Goal: Transaction & Acquisition: Purchase product/service

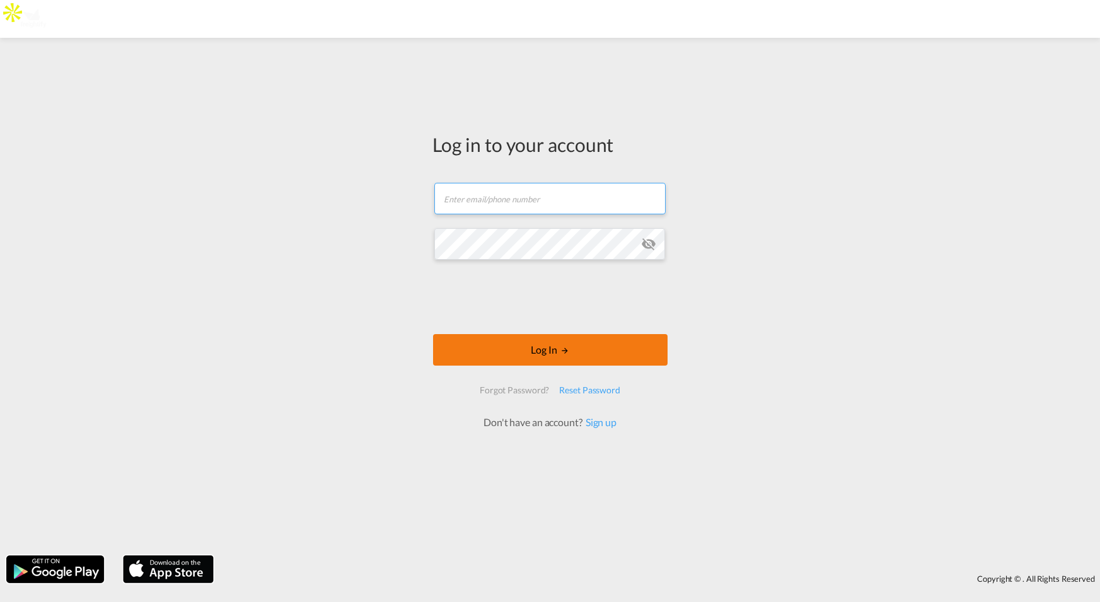
type input "[PERSON_NAME][EMAIL_ADDRESS][DOMAIN_NAME]"
click at [548, 353] on button "Log In" at bounding box center [550, 350] width 234 height 32
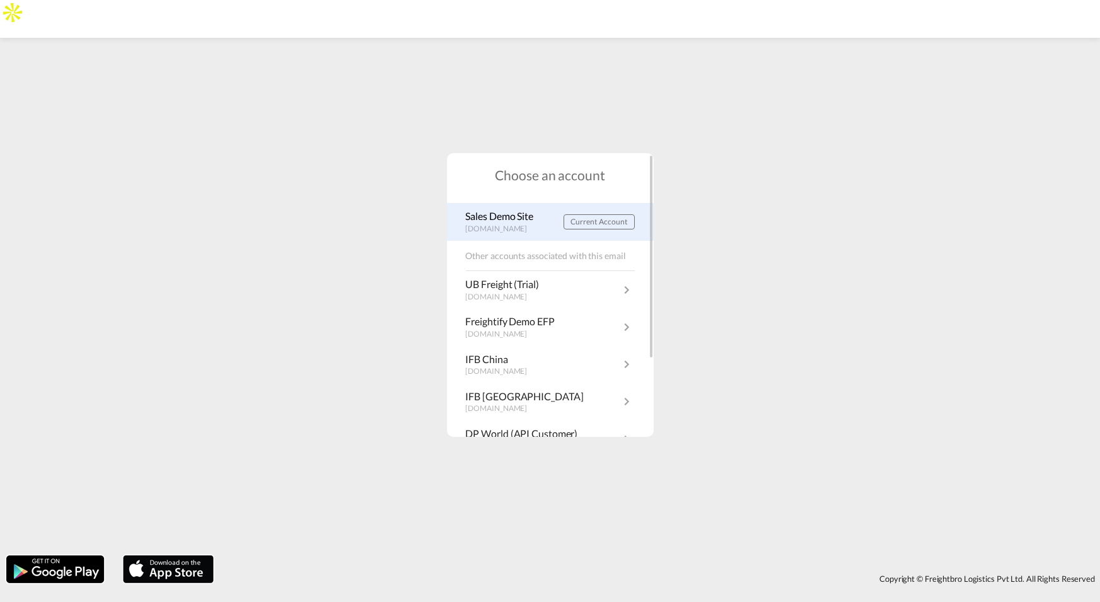
click at [526, 228] on p "demo.freightify.com" at bounding box center [503, 229] width 74 height 11
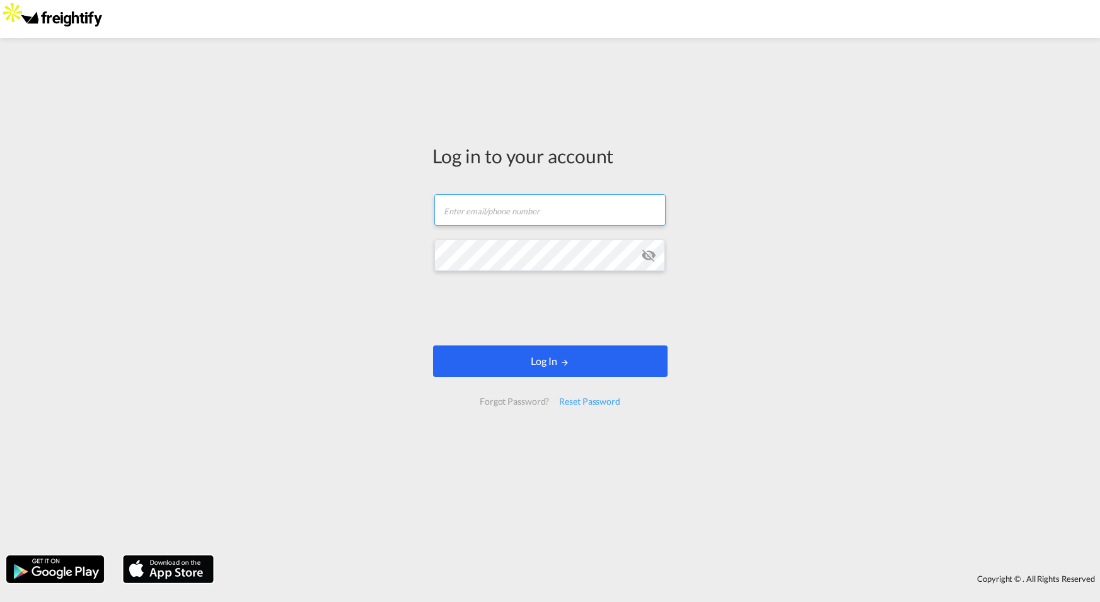
type input "[PERSON_NAME][EMAIL_ADDRESS][DOMAIN_NAME]"
click at [545, 360] on button "Log In" at bounding box center [550, 361] width 234 height 32
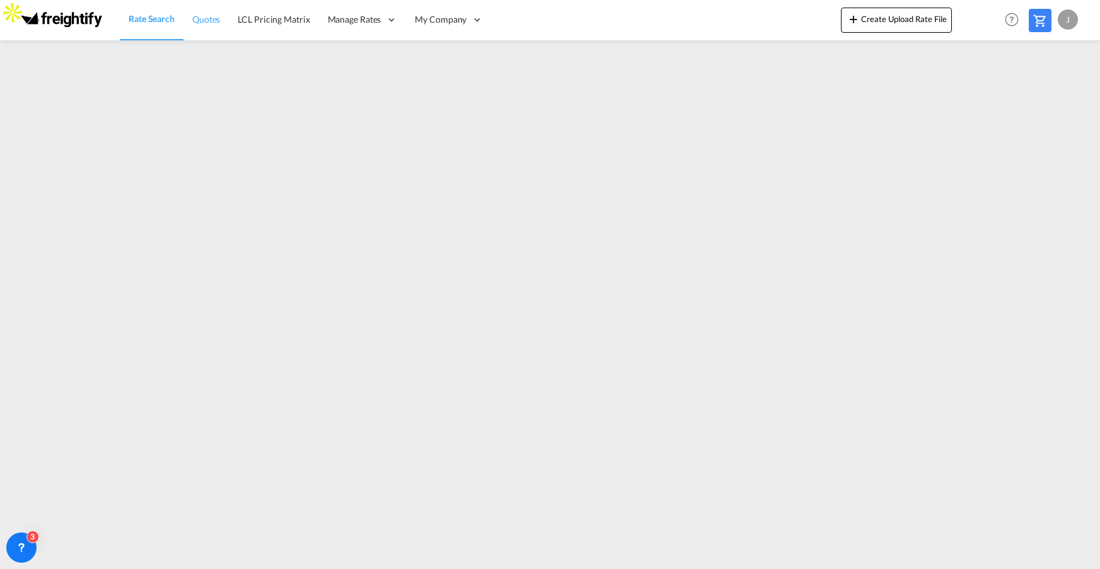
click at [202, 17] on span "Quotes" at bounding box center [206, 19] width 28 height 11
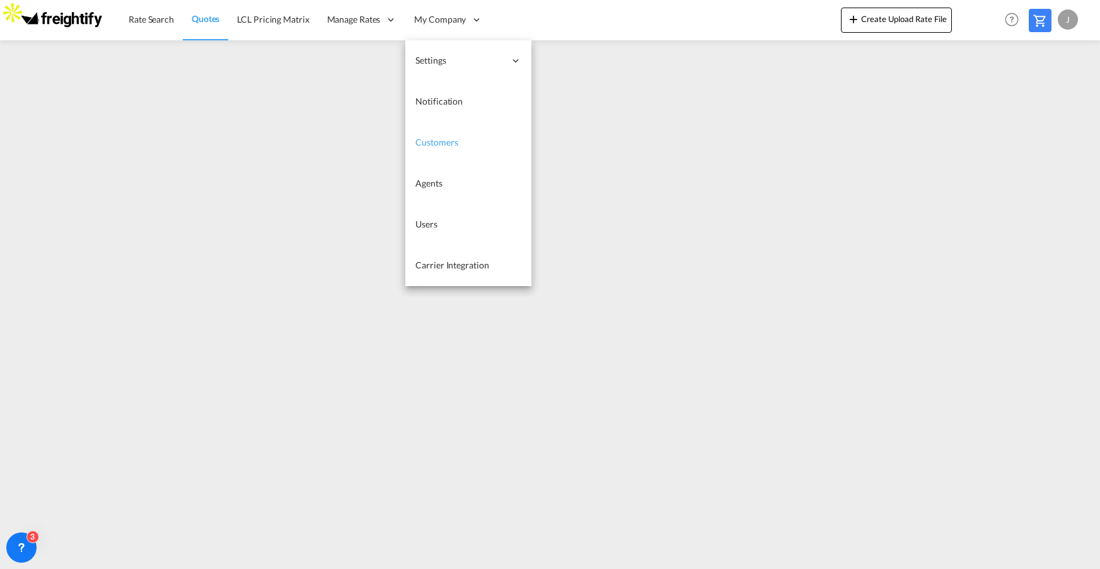
click at [447, 141] on span "Customers" at bounding box center [436, 142] width 42 height 11
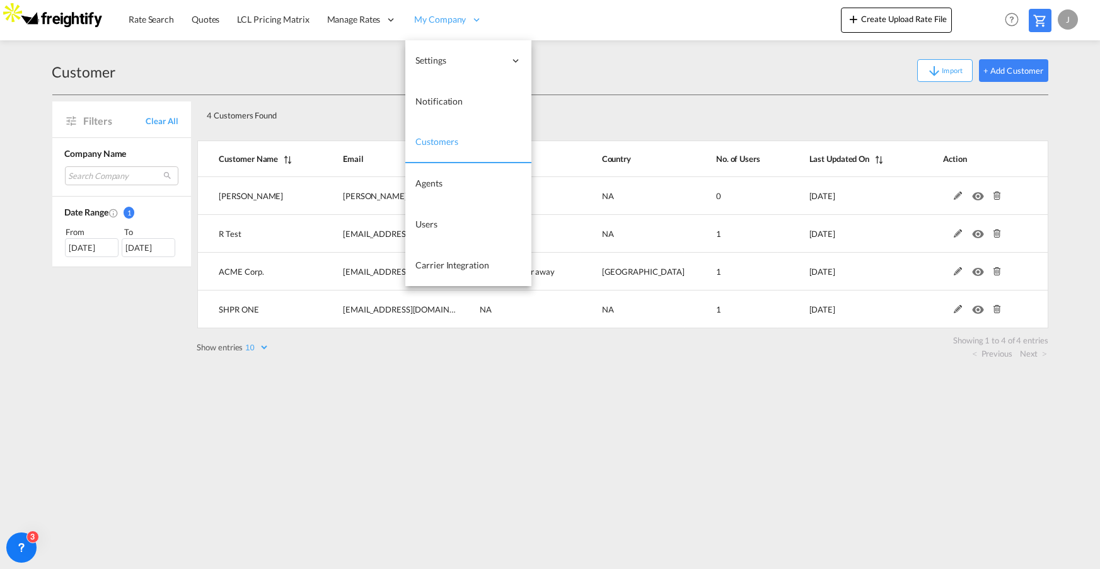
click at [422, 15] on span "My Company" at bounding box center [440, 19] width 52 height 13
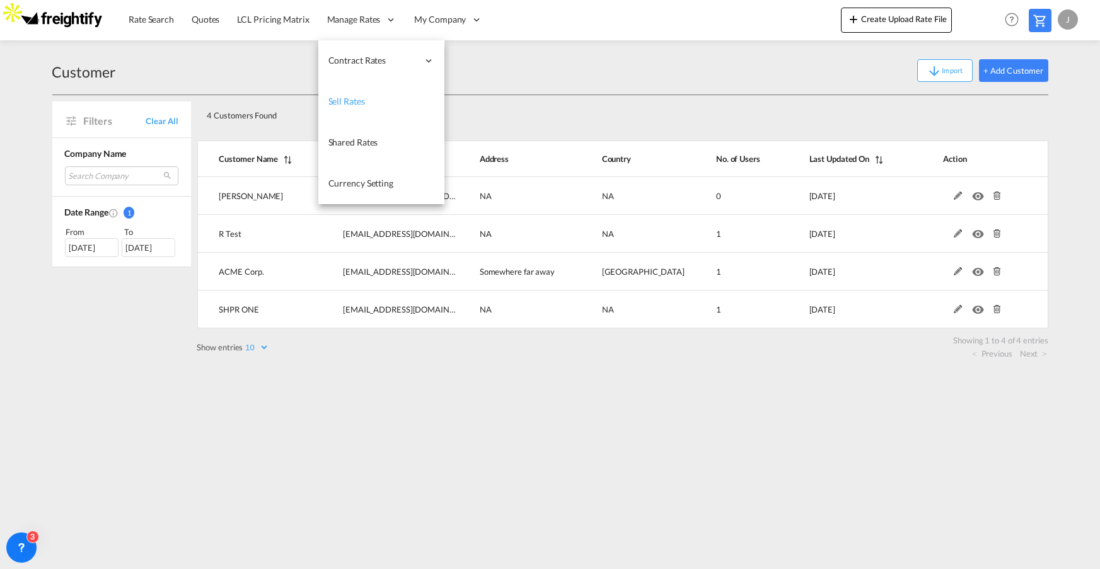
click at [355, 100] on span "Sell Rates" at bounding box center [346, 101] width 37 height 11
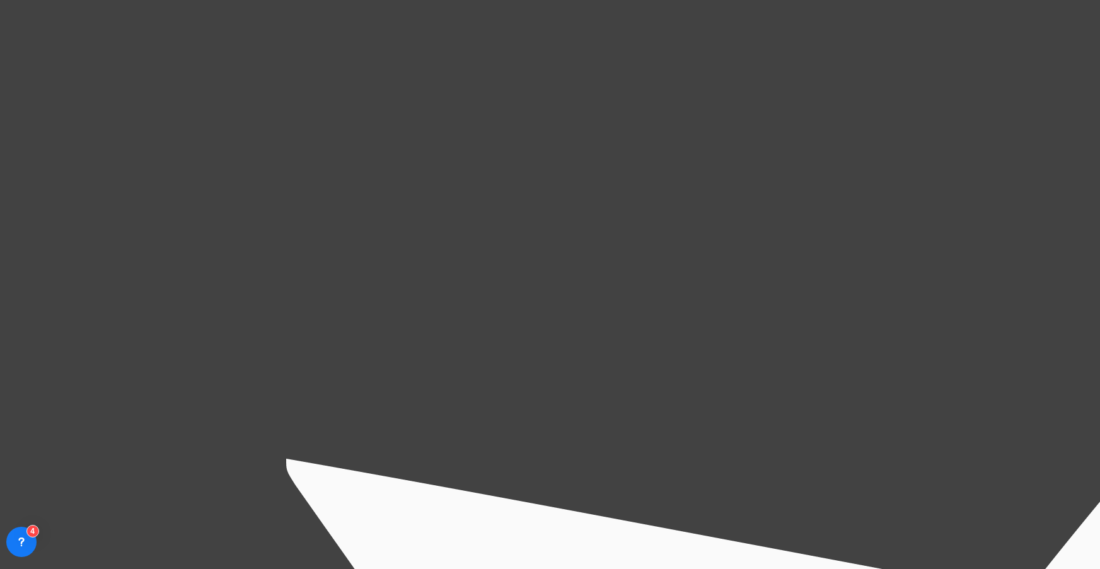
drag, startPoint x: 485, startPoint y: 289, endPoint x: 460, endPoint y: 291, distance: 24.6
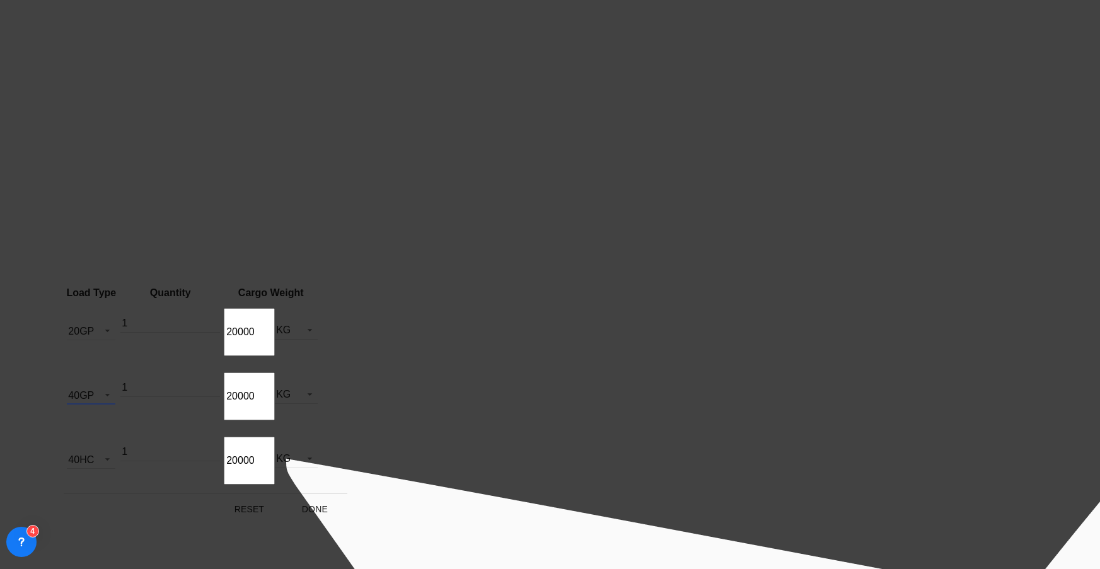
click at [115, 386] on md-select-value "40GP" at bounding box center [91, 395] width 49 height 19
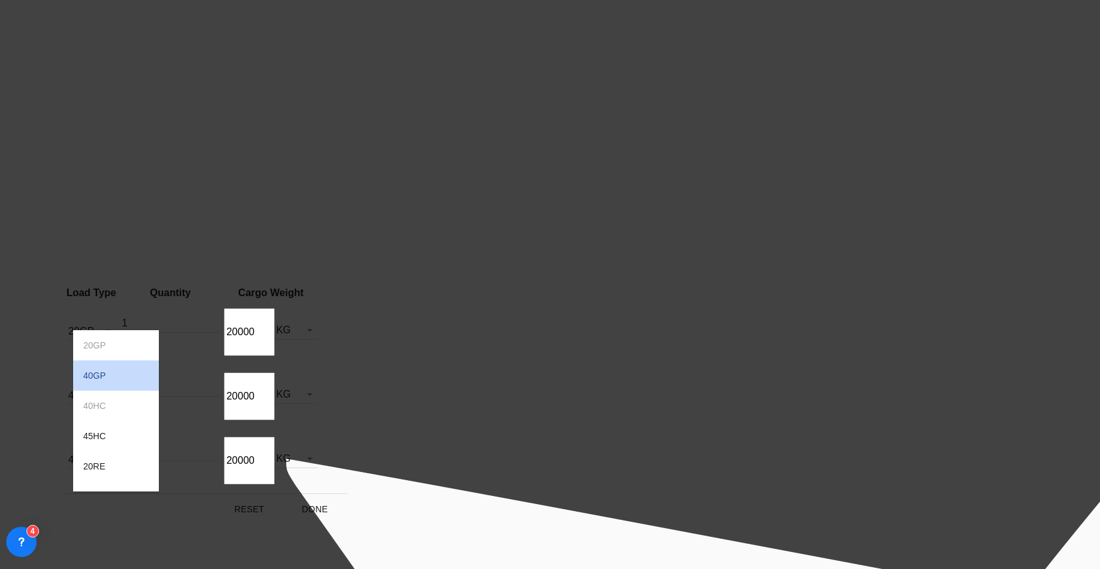
click at [122, 378] on md-option "40GP" at bounding box center [116, 375] width 86 height 30
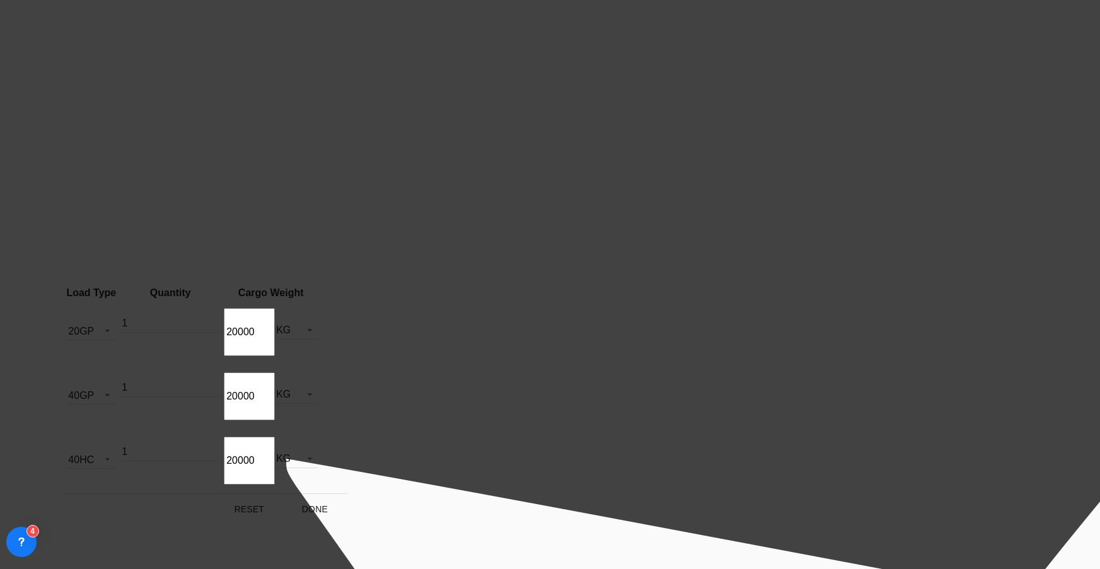
click at [385, 384] on div "Load Type Quantity Cargo Weight 20GP 20GP 40GP 40HC 45HC 20RE 40RE 40HR 20OT 40…" at bounding box center [550, 284] width 1100 height 569
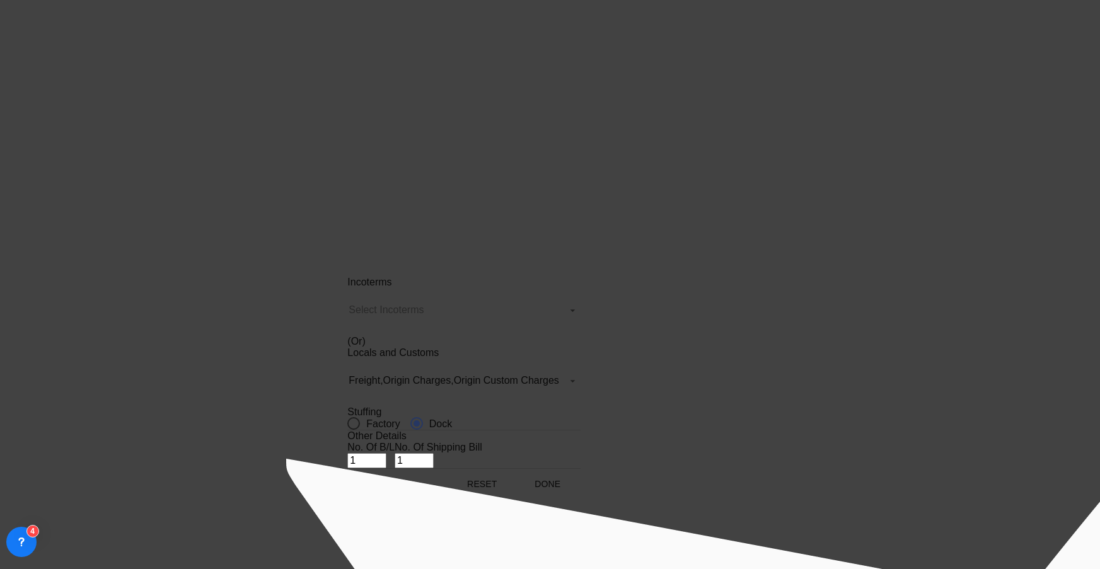
click at [676, 365] on div "Incoterms Select Incoterms FCA - import Free Carrier FAS - export Free Alongsid…" at bounding box center [550, 284] width 1100 height 569
type input "DEHAM to CNSHA / [DATE]"
drag, startPoint x: 498, startPoint y: 256, endPoint x: 558, endPoint y: 258, distance: 59.9
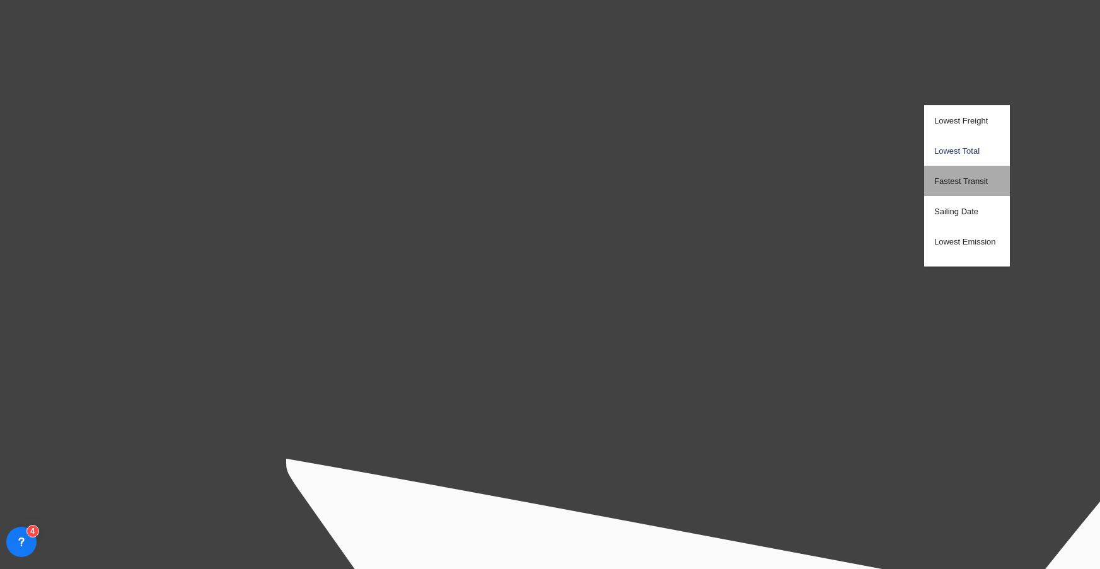
click at [952, 183] on span "Fastest Transit" at bounding box center [961, 180] width 54 height 9
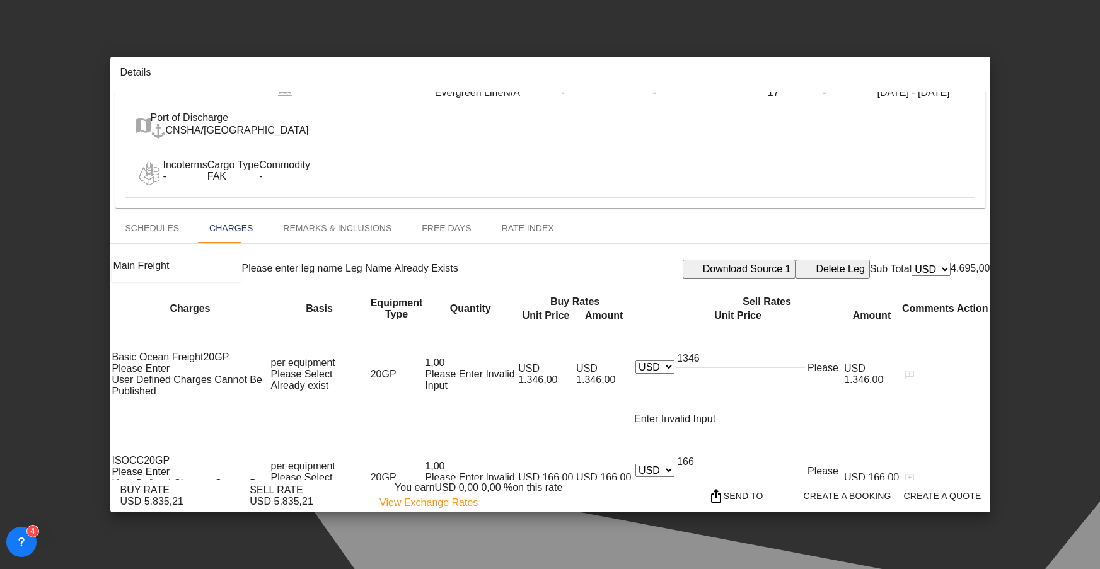
scroll to position [79, 0]
click at [159, 212] on md-tab-item "Schedules" at bounding box center [152, 227] width 84 height 30
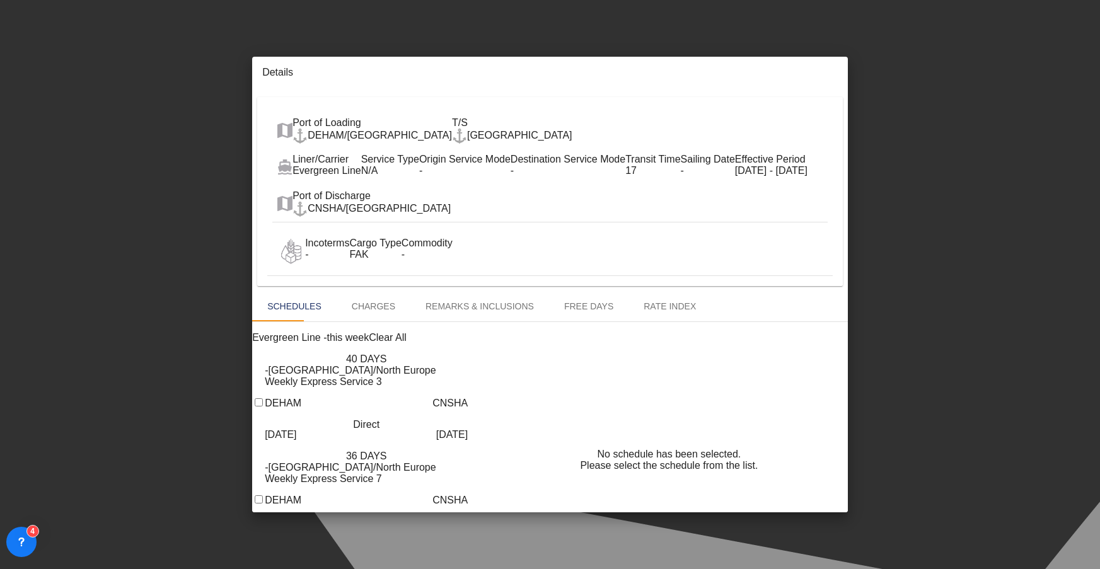
scroll to position [0, 0]
click at [255, 398] on input "Port of Loading ..." at bounding box center [259, 402] width 8 height 8
checkbox input "true"
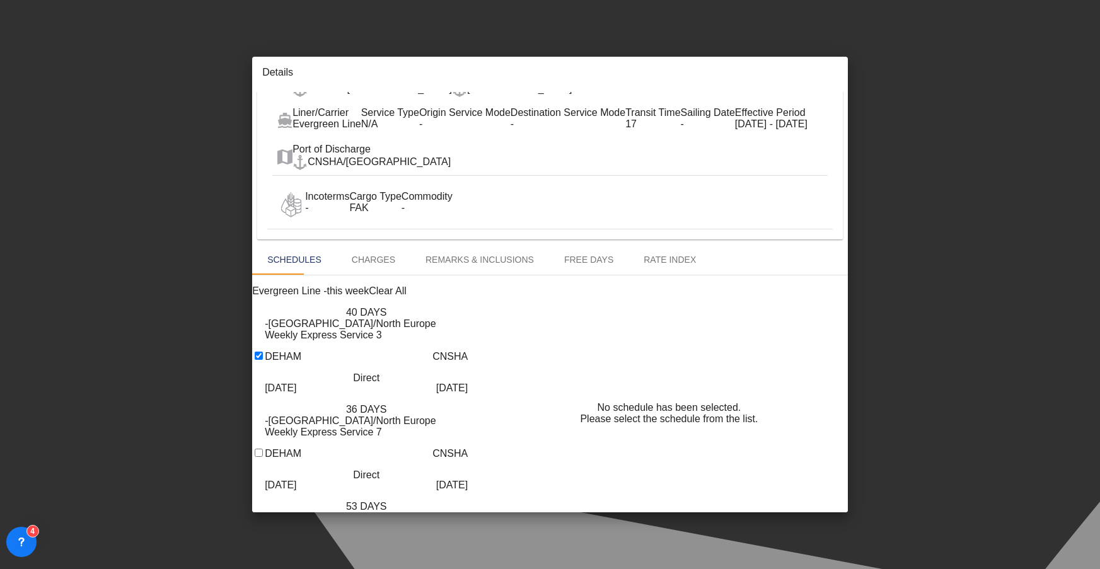
scroll to position [56, 0]
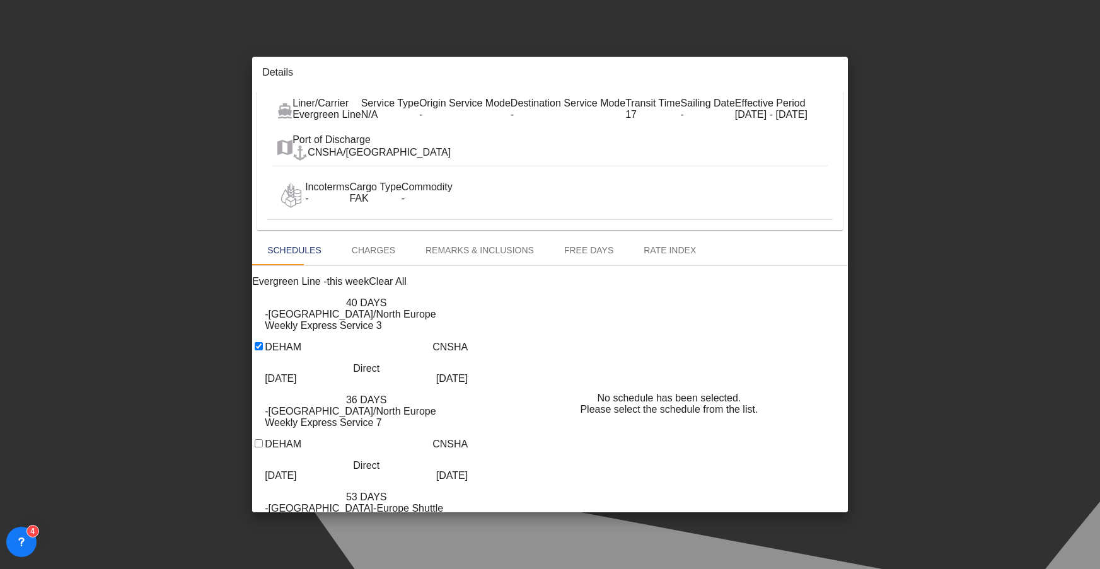
click at [255, 439] on input "Port of Loading ..." at bounding box center [259, 443] width 8 height 8
checkbox input "true"
click at [333, 331] on div "via Direct" at bounding box center [366, 362] width 67 height 63
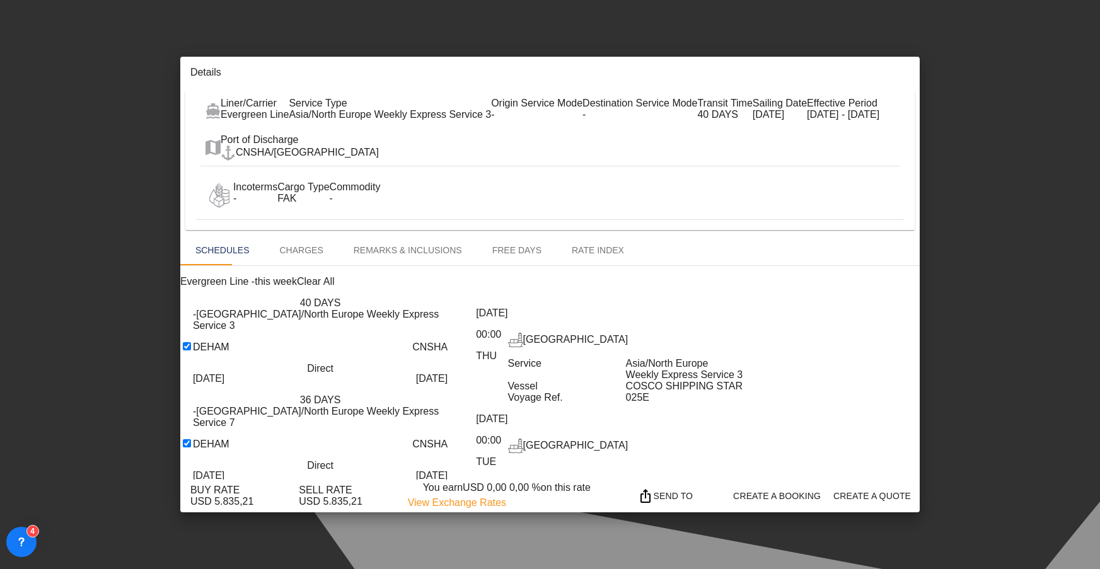
drag, startPoint x: 877, startPoint y: 309, endPoint x: 979, endPoint y: 299, distance: 102.5
click at [919, 299] on div "40 DAYS -[GEOGRAPHIC_DATA]/[GEOGRAPHIC_DATA] Weekly Express Service 3 DEHAM [DA…" at bounding box center [549, 474] width 739 height 355
click at [885, 67] on md-icon "icon-close m-3 fg-AAA8AD cursor" at bounding box center [877, 74] width 15 height 15
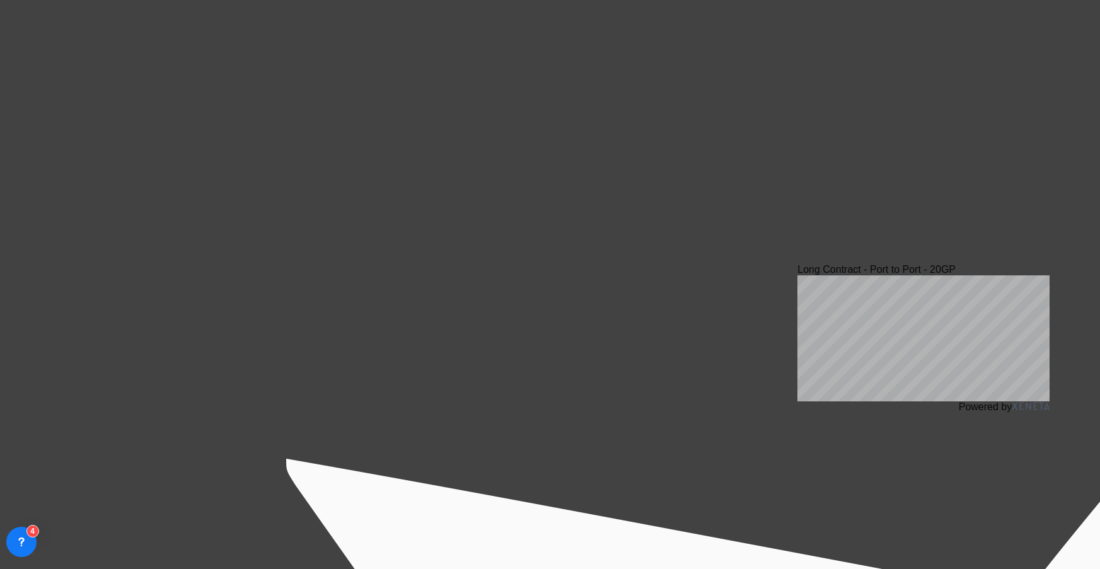
click at [955, 148] on div "Long Contract - Port to Port - 20GP Powered by" at bounding box center [550, 284] width 1100 height 569
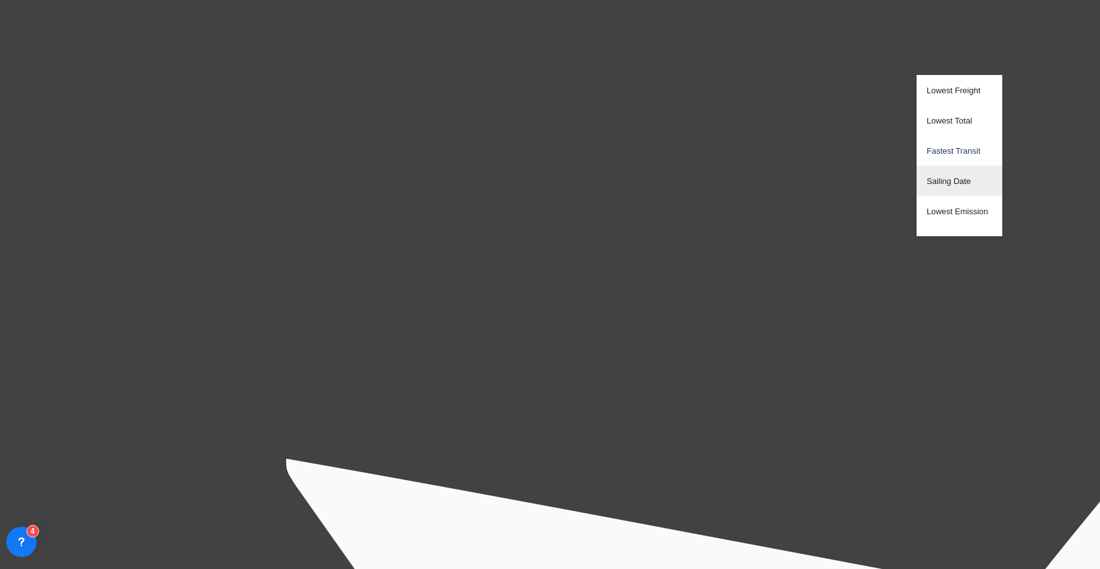
click at [944, 180] on span "Sailing Date" at bounding box center [948, 180] width 44 height 9
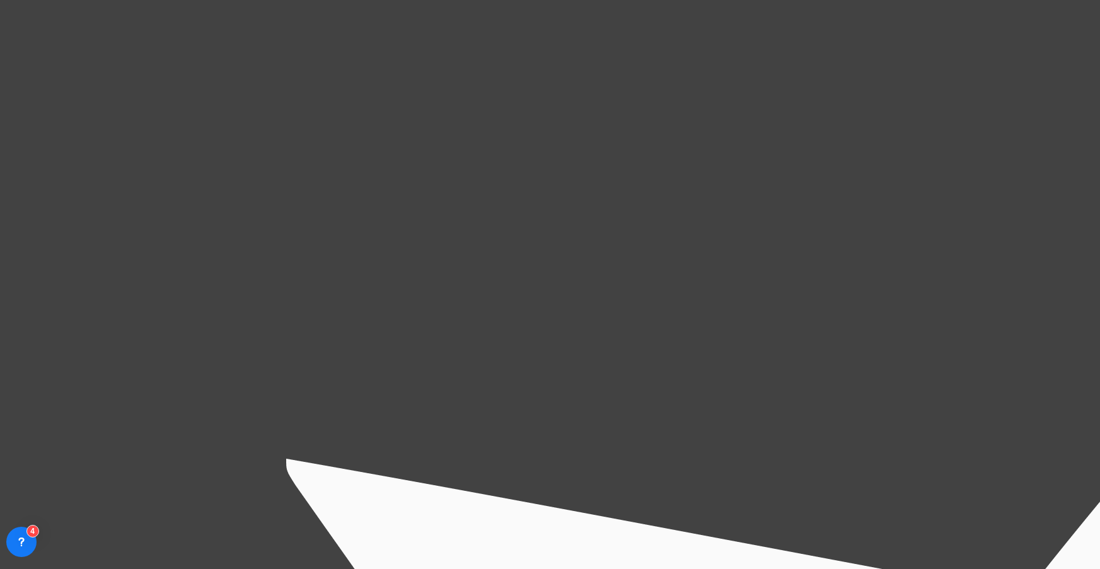
scroll to position [108, 0]
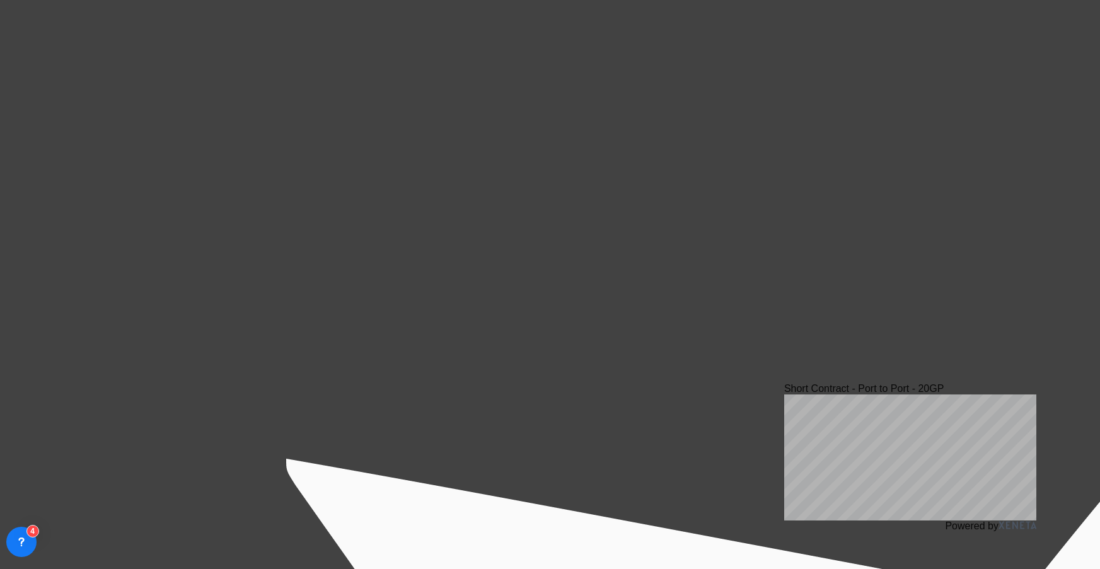
click at [491, 328] on div "Short Contract - Port to Port - 20GP Powered by" at bounding box center [550, 284] width 1100 height 569
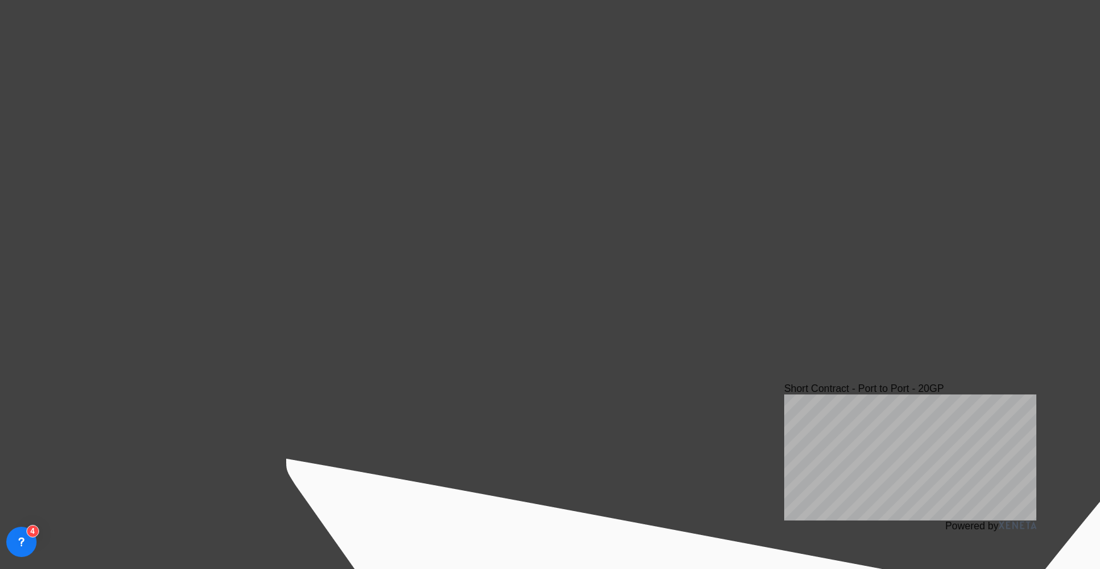
click at [805, 341] on div "Short Contract - Port to Port - 20GP Powered by" at bounding box center [550, 284] width 1100 height 569
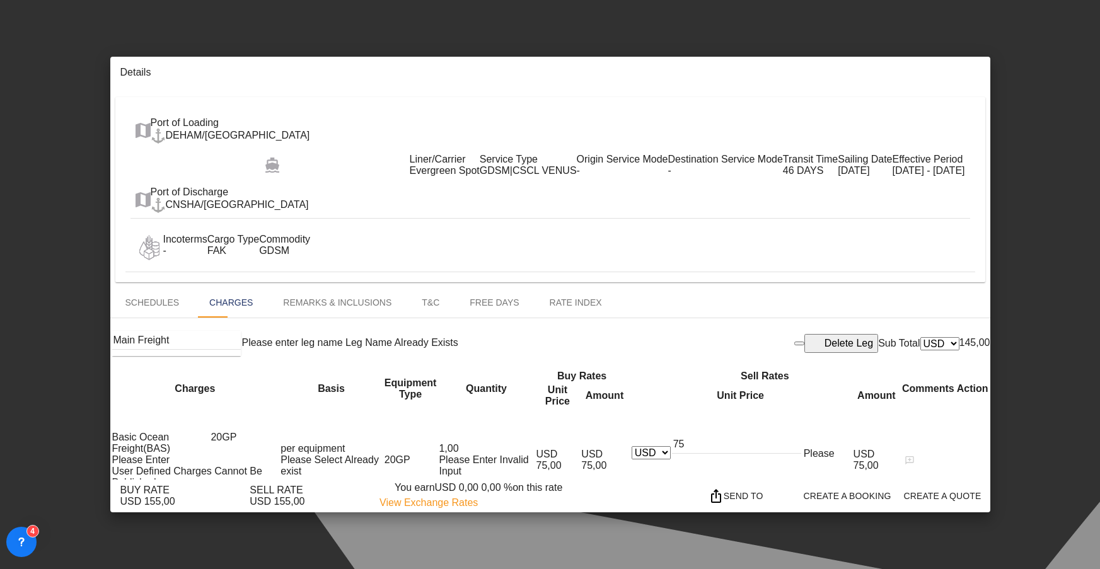
click at [604, 287] on md-tab-item "Rate Index" at bounding box center [575, 302] width 83 height 30
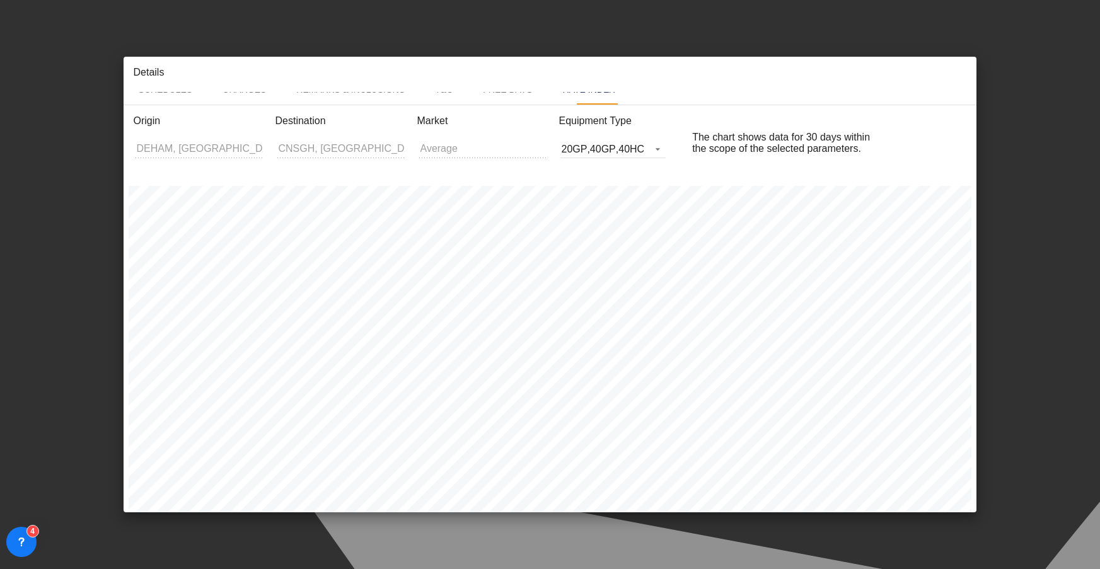
scroll to position [284, 0]
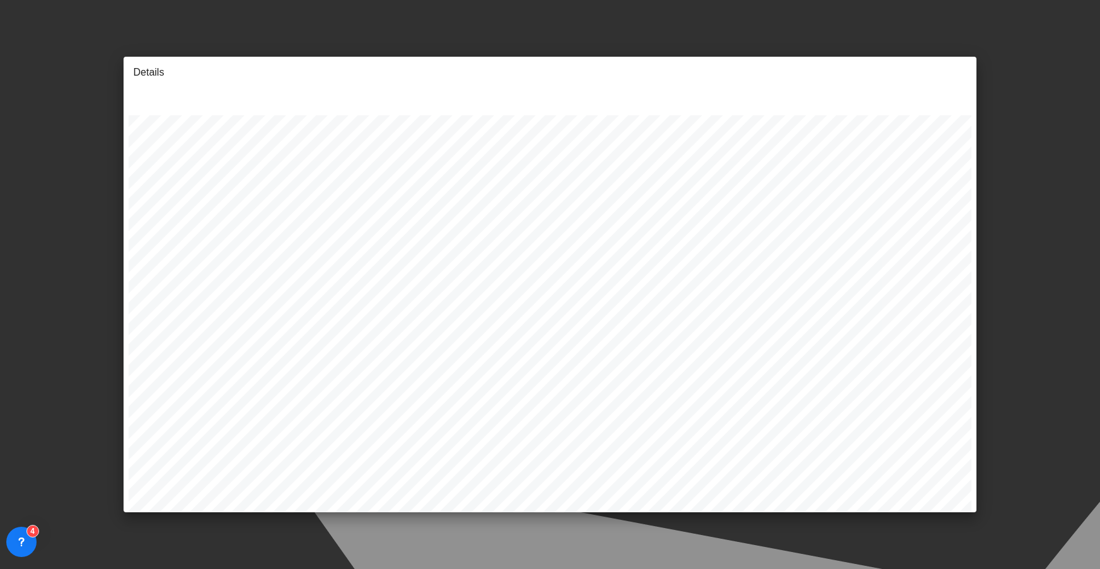
drag, startPoint x: 886, startPoint y: 528, endPoint x: 987, endPoint y: 527, distance: 100.8
click at [977, 527] on div "Origin DEHAM, [GEOGRAPHIC_DATA] Destination CNSGH, Shanghai Market Average Equi…" at bounding box center [550, 296] width 853 height 522
click at [937, 67] on md-icon "icon-close m-3 fg-AAA8AD cursor" at bounding box center [929, 74] width 15 height 15
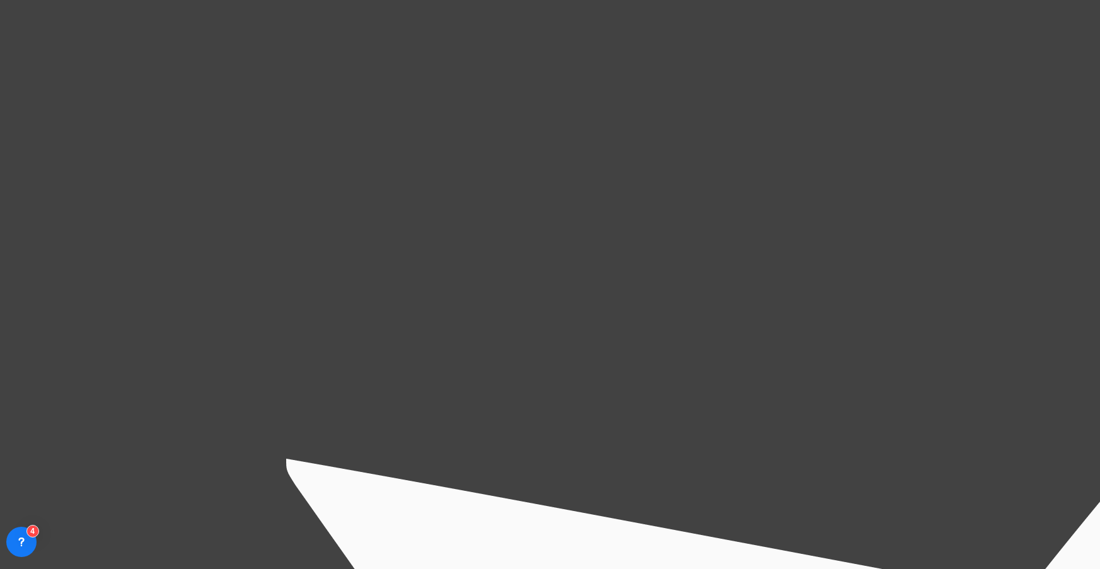
scroll to position [0, 0]
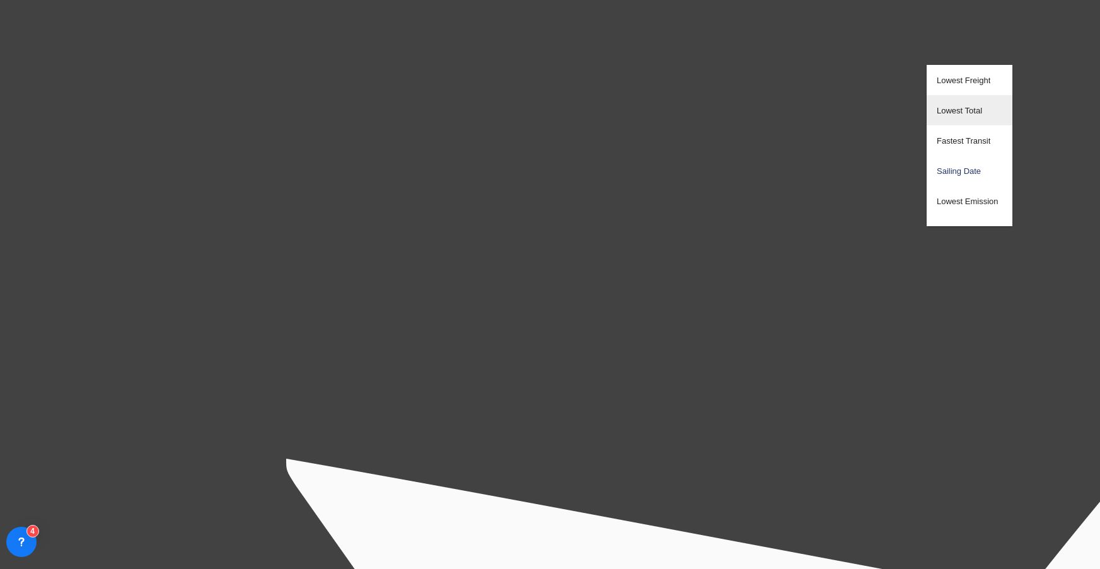
click at [957, 110] on span "Lowest Total" at bounding box center [958, 110] width 45 height 9
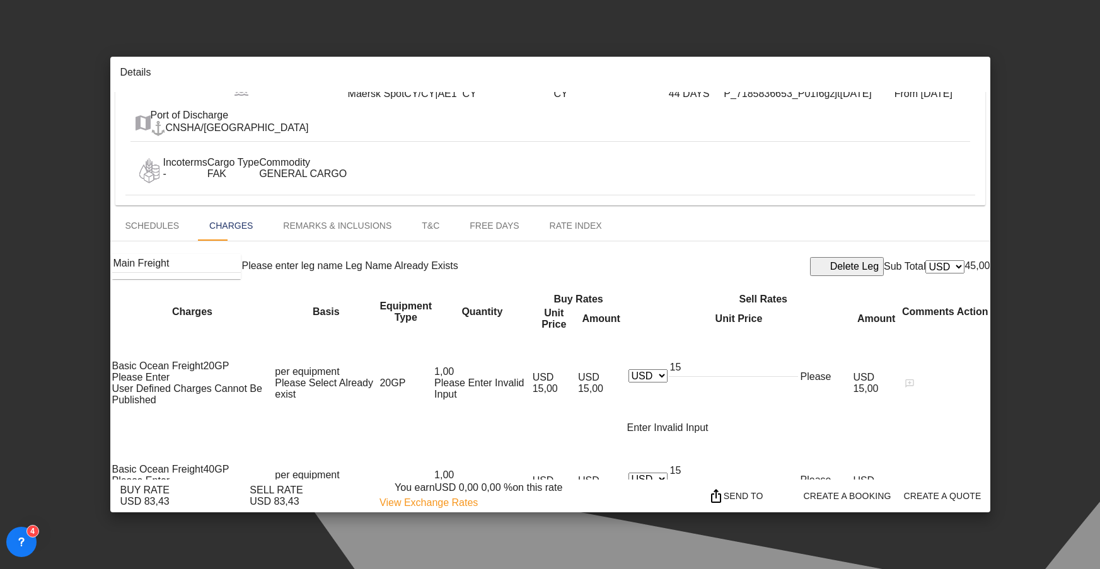
scroll to position [82, 0]
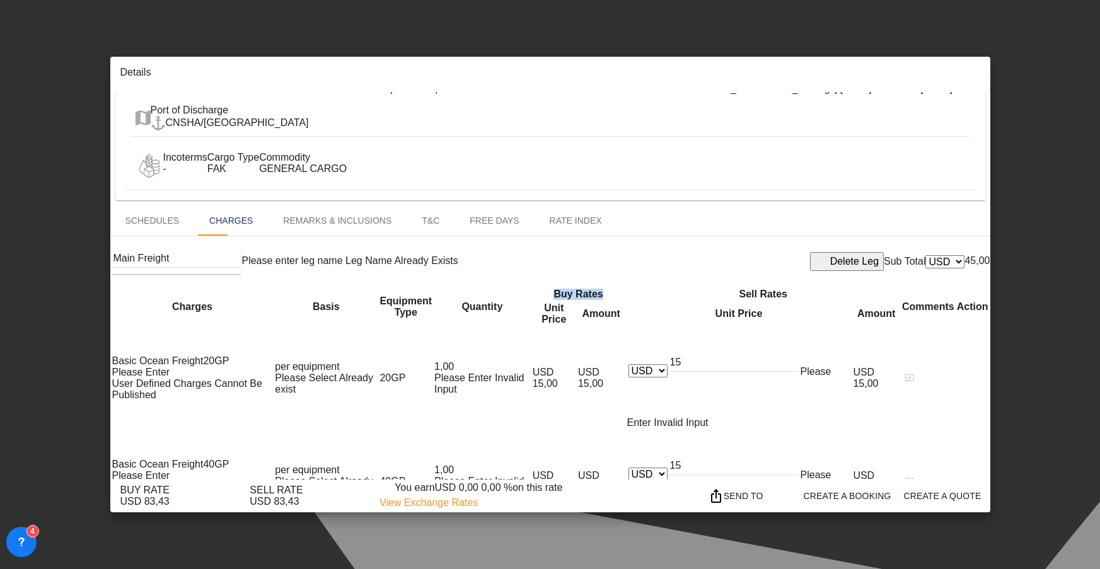
drag, startPoint x: 546, startPoint y: 243, endPoint x: 640, endPoint y: 236, distance: 94.1
click at [625, 288] on th "Buy Rates" at bounding box center [578, 294] width 93 height 13
drag, startPoint x: 744, startPoint y: 246, endPoint x: 815, endPoint y: 241, distance: 71.3
click at [815, 288] on th "Sell Rates" at bounding box center [762, 294] width 273 height 13
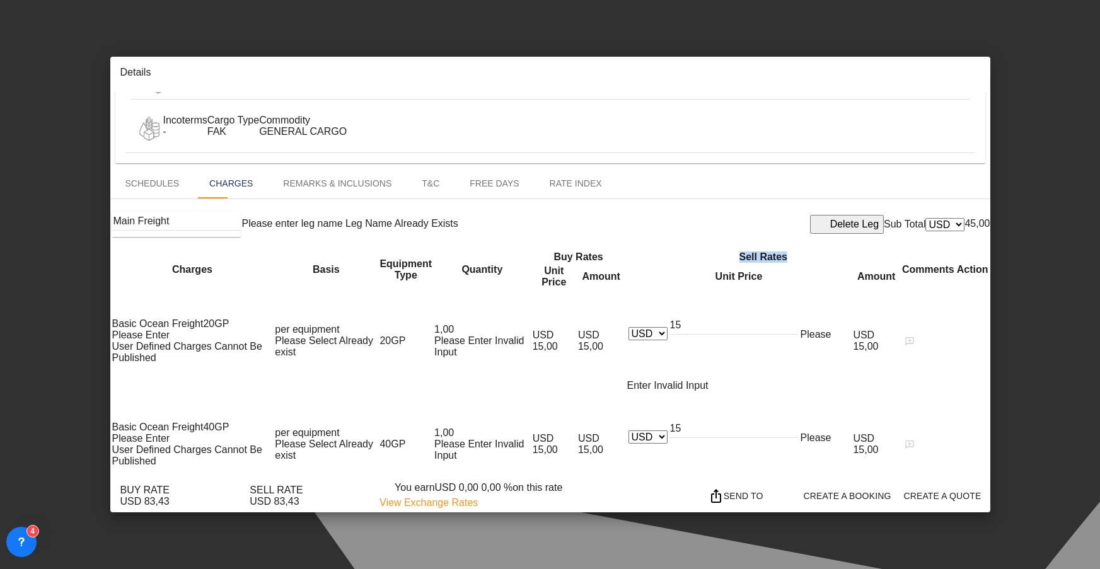
scroll to position [132, 0]
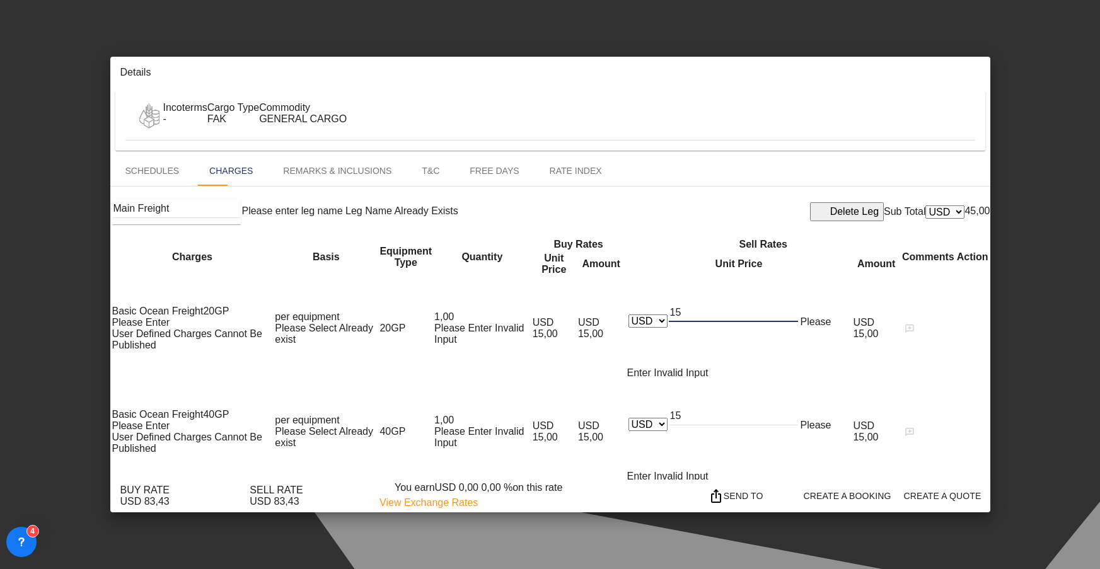
click at [744, 303] on input "15" at bounding box center [733, 312] width 129 height 19
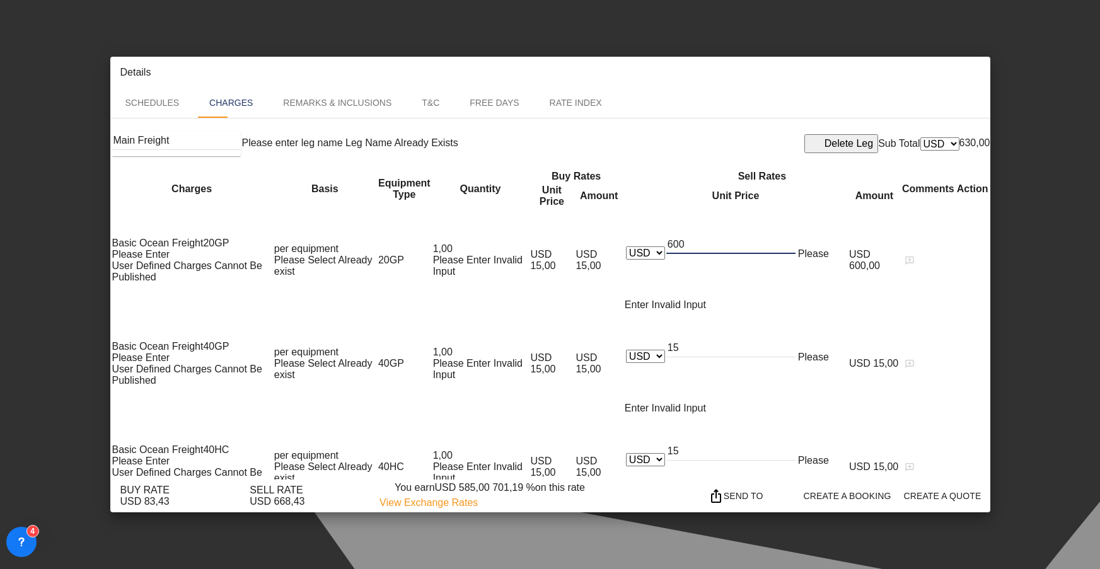
scroll to position [203, 0]
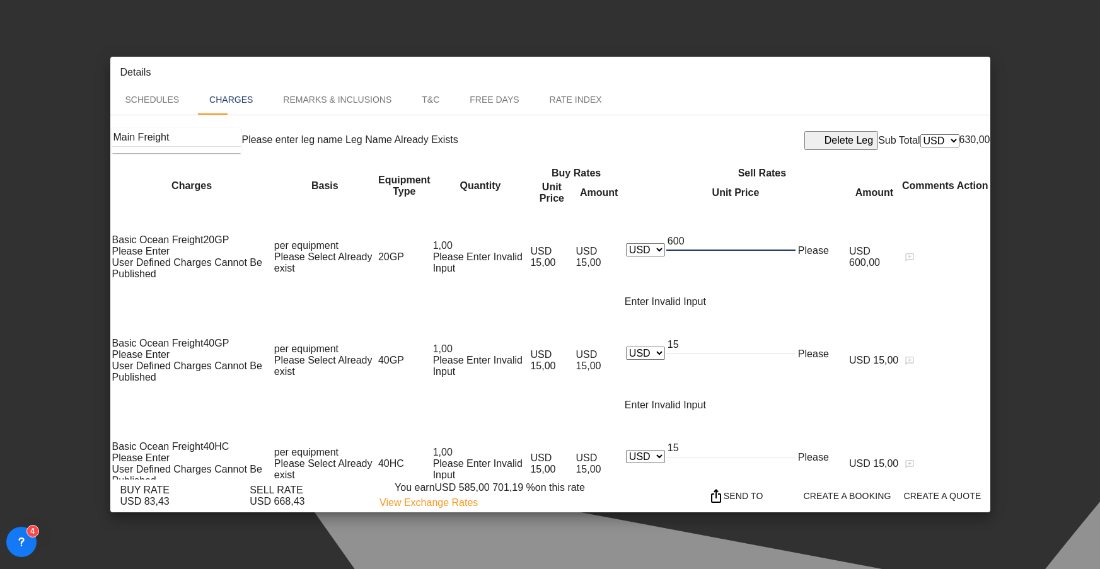
type input "600"
type input "500"
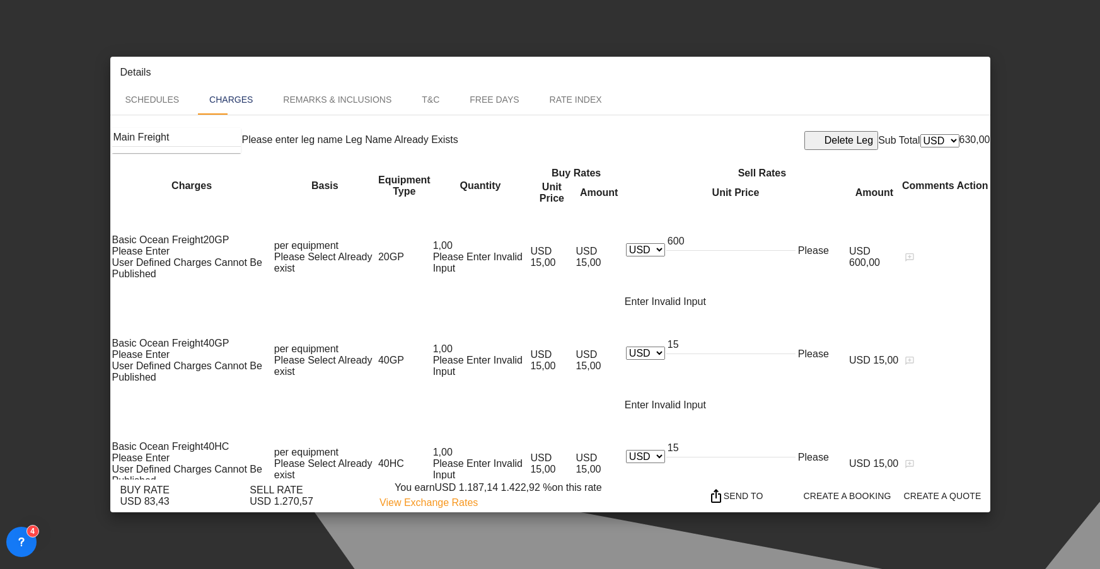
drag, startPoint x: 181, startPoint y: 526, endPoint x: 122, endPoint y: 520, distance: 58.9
click at [122, 514] on div "BUY RATE USD 83,43 SELL RATE USD 1.270,57 You earn USD 1.187,14 1.422,92 % on t…" at bounding box center [552, 495] width 865 height 35
drag, startPoint x: 316, startPoint y: 526, endPoint x: 254, endPoint y: 528, distance: 62.4
click at [254, 514] on div "BUY RATE USD 83,43 SELL RATE USD 1.270,57 You earn USD 1.187,14 1.422,92 % on t…" at bounding box center [552, 495] width 865 height 35
drag, startPoint x: 406, startPoint y: 507, endPoint x: 600, endPoint y: 500, distance: 193.6
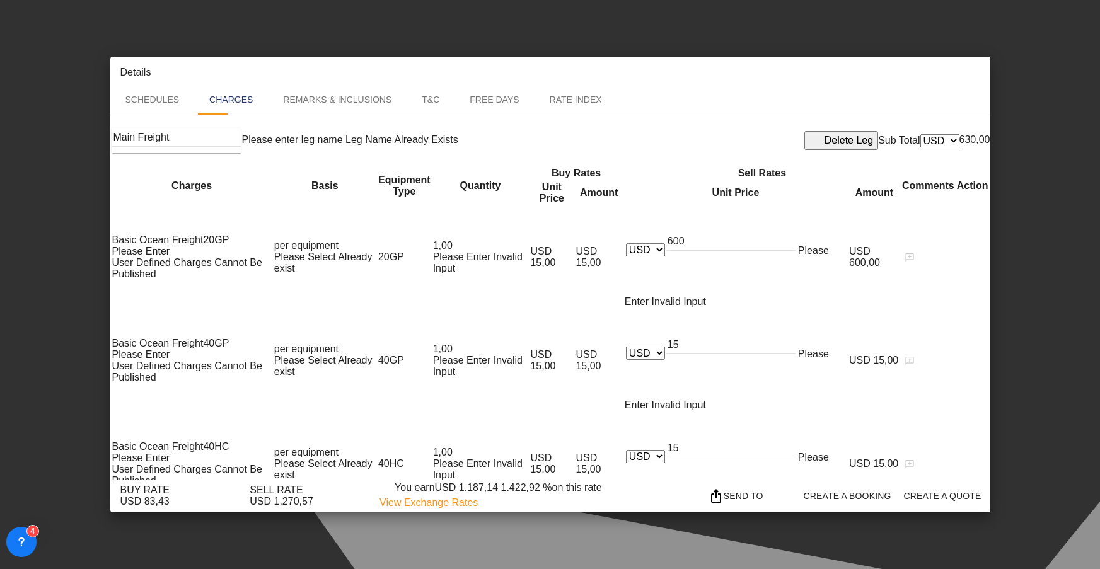
click at [600, 500] on md-dialog-actions "BUY RATE USD 83,43 SELL RATE USD 1.270,57 You earn USD 1.187,14 1.422,92 % on t…" at bounding box center [550, 496] width 880 height 33
click at [610, 501] on md-dialog-actions "BUY RATE USD 83,43 SELL RATE USD 1.270,57 You earn USD 1.187,14 1.422,92 % on t…" at bounding box center [550, 496] width 880 height 33
click at [778, 504] on md-icon "Open sync menu" at bounding box center [770, 495] width 15 height 15
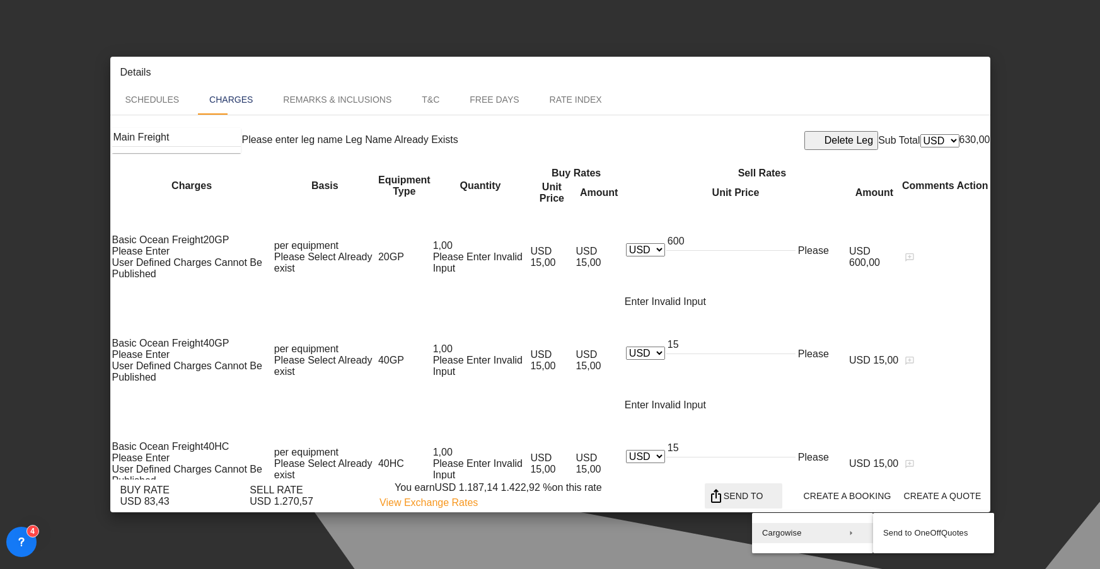
click at [730, 495] on md-backdrop at bounding box center [550, 284] width 1100 height 569
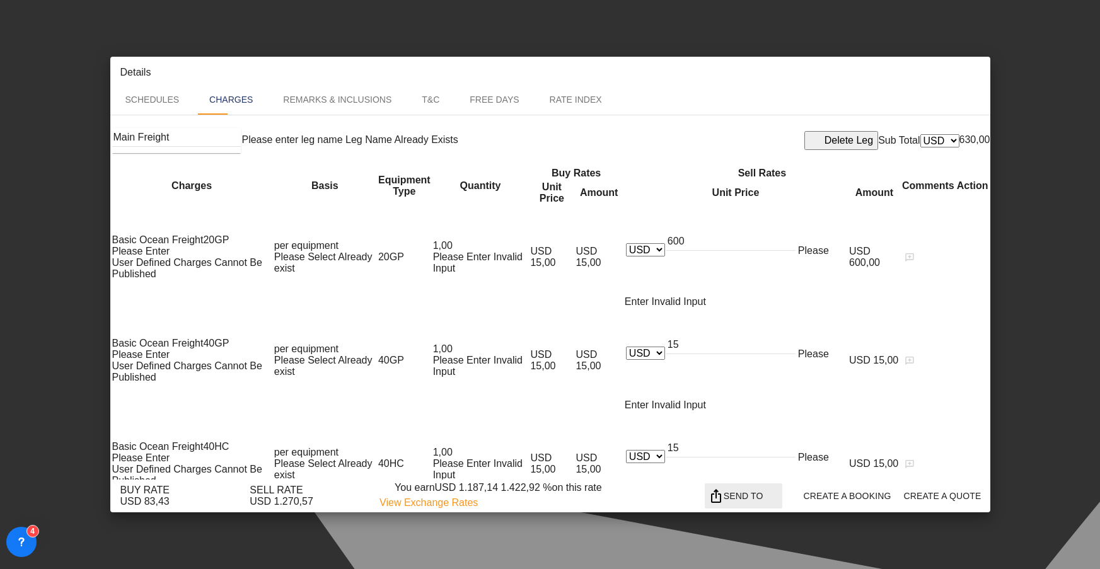
click at [778, 504] on md-icon "Open sync menu" at bounding box center [770, 495] width 15 height 15
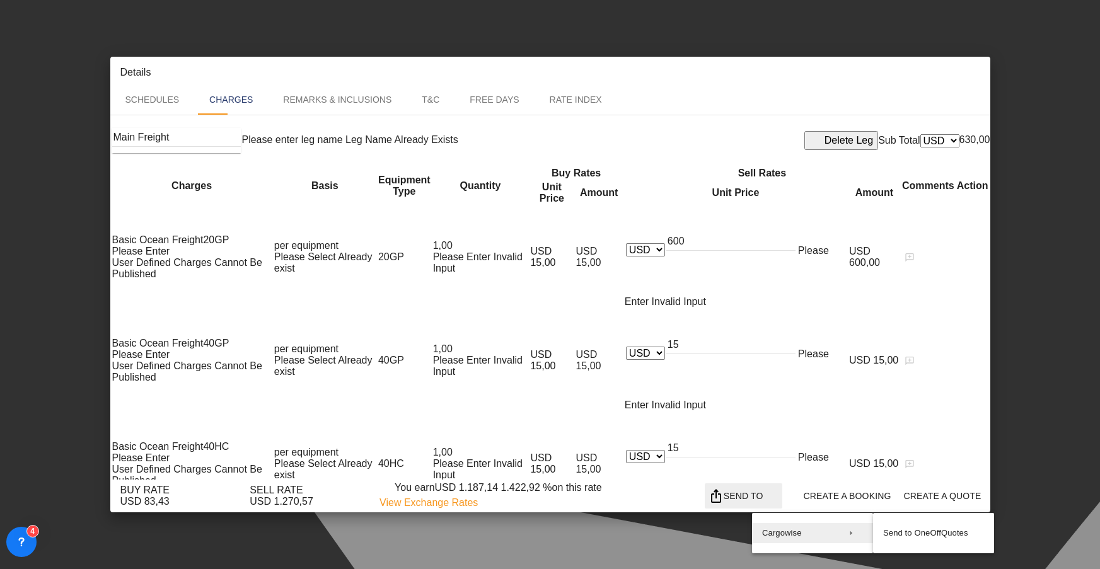
click at [669, 442] on md-backdrop at bounding box center [550, 284] width 1100 height 569
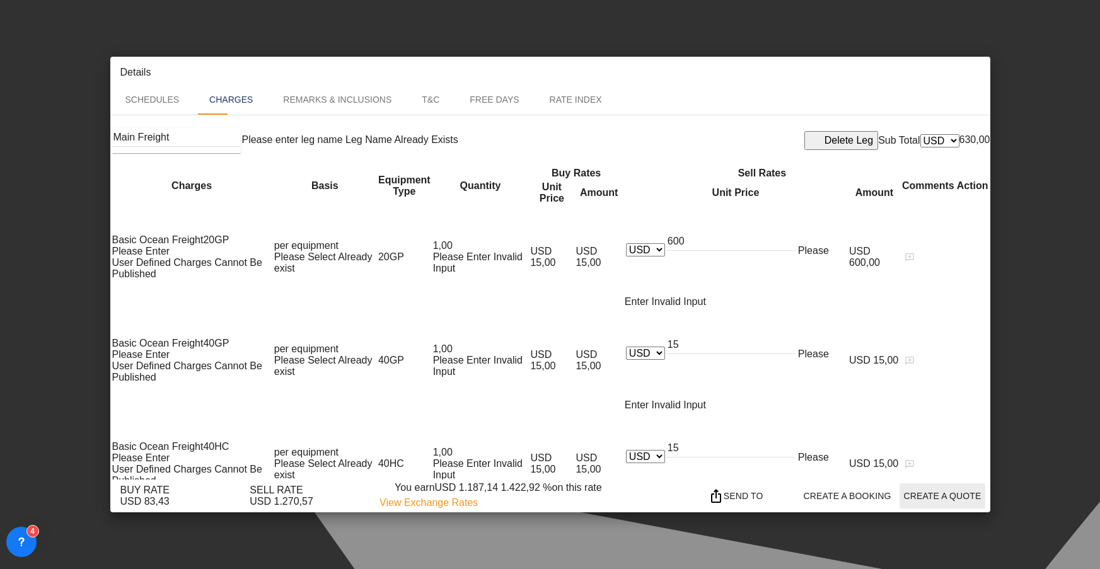
click at [944, 501] on span "Create a Quote" at bounding box center [942, 496] width 78 height 10
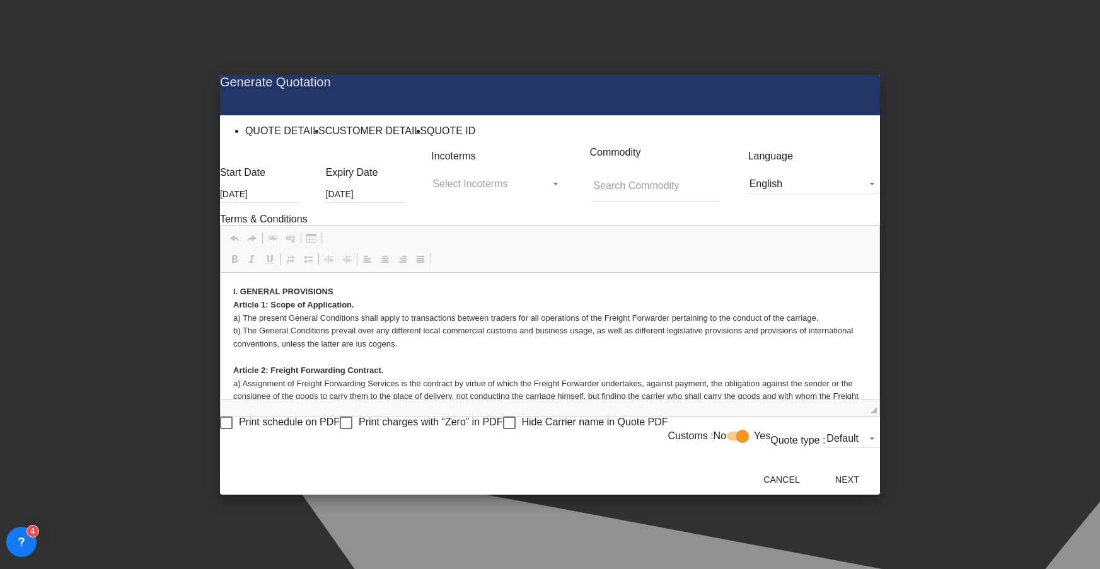
scroll to position [0, 0]
click at [841, 190] on span "English" at bounding box center [803, 183] width 109 height 11
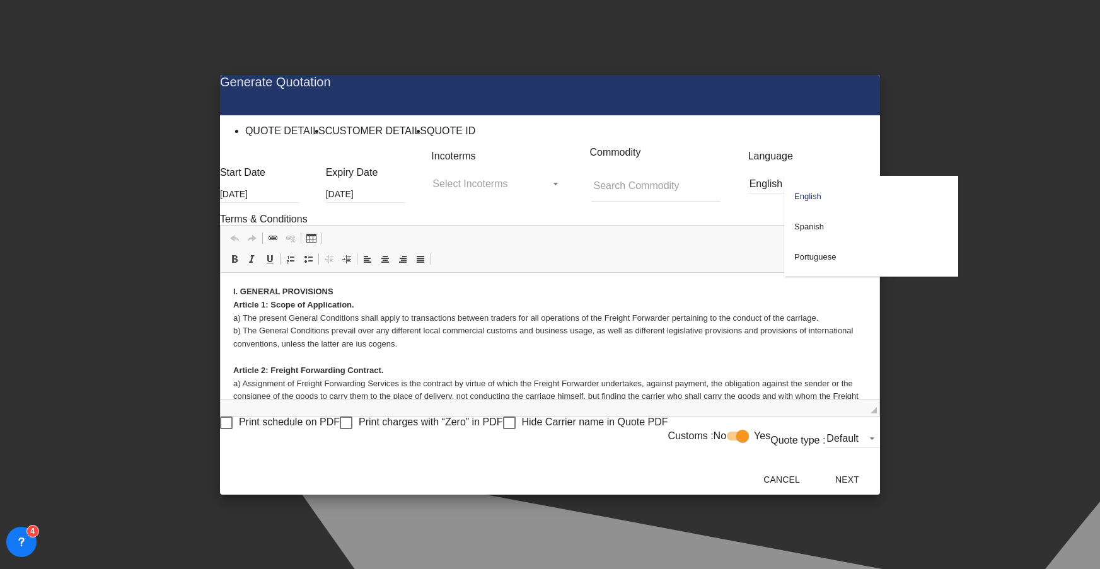
click at [841, 191] on md-option "English" at bounding box center [871, 196] width 174 height 30
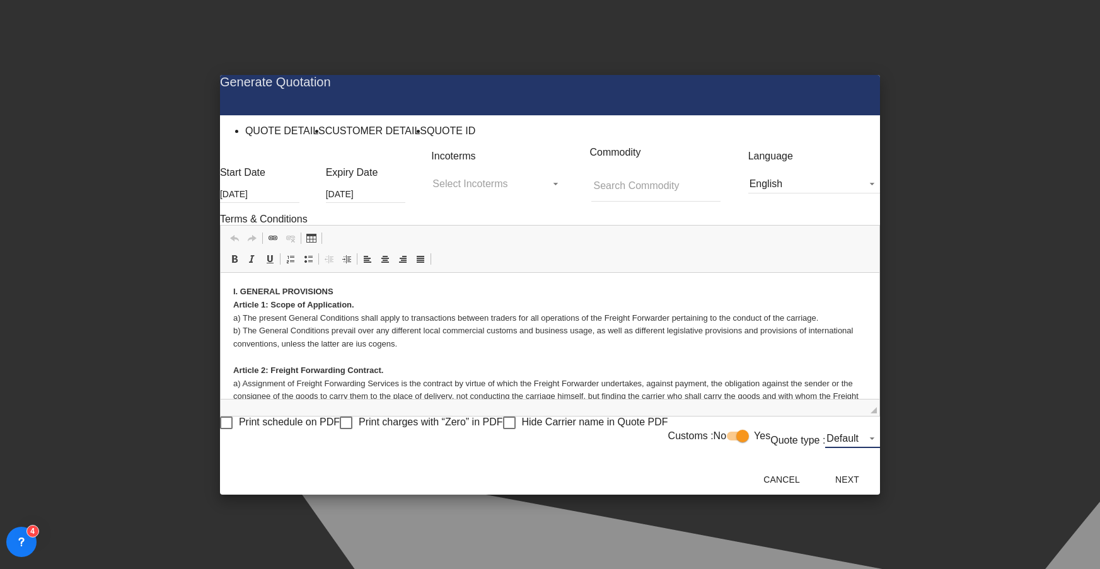
click at [858, 441] on span "Default" at bounding box center [842, 438] width 32 height 11
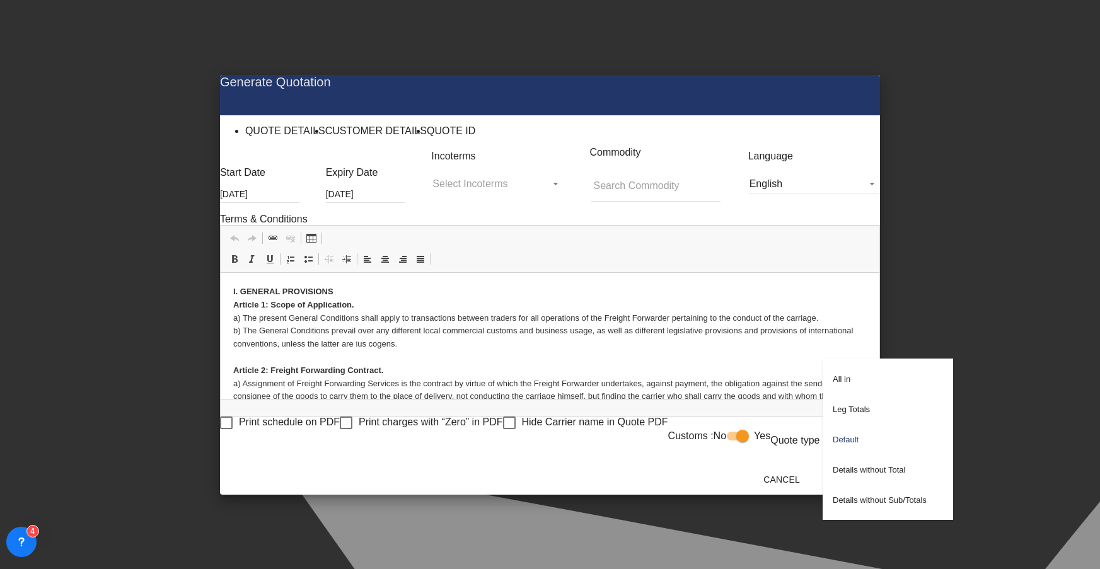
click at [790, 411] on md-backdrop at bounding box center [550, 284] width 1100 height 569
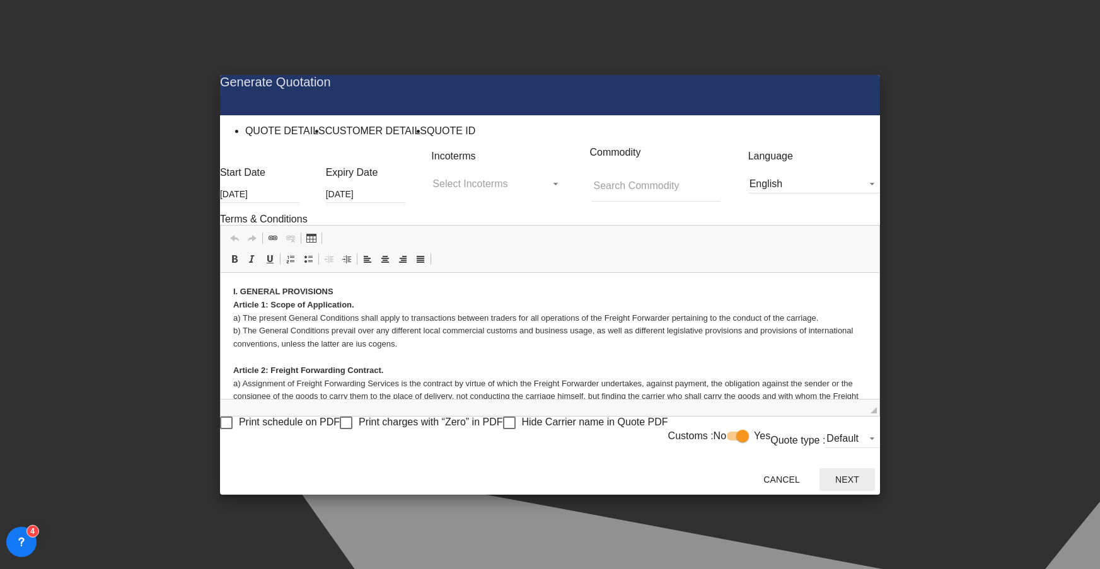
click at [875, 487] on button "Next" at bounding box center [846, 479] width 55 height 23
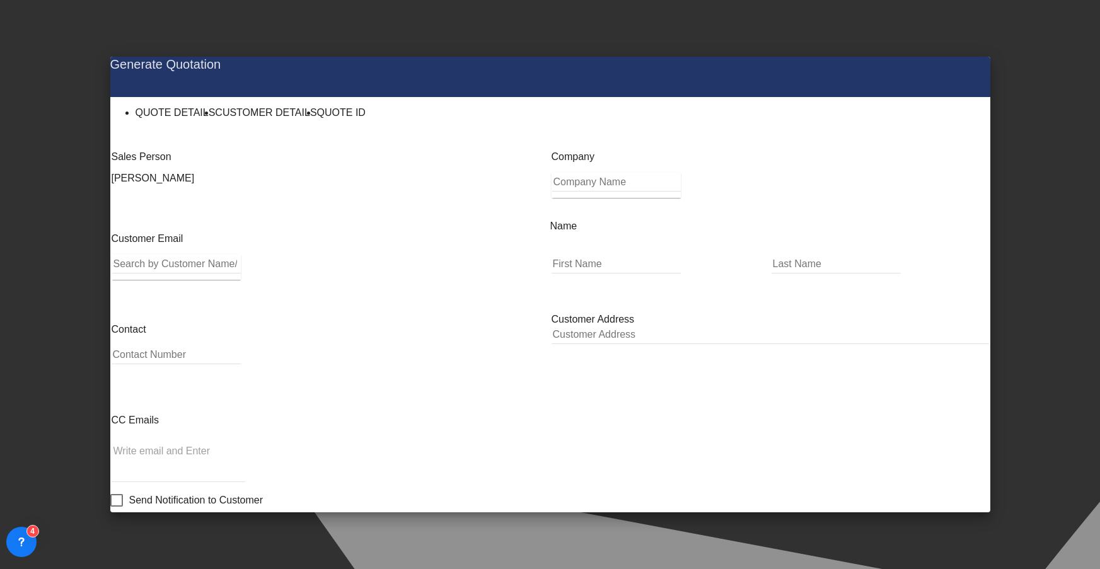
click at [192, 273] on input "Search by Customer Name/Email Id/Company" at bounding box center [176, 264] width 129 height 19
click at [211, 273] on input "[PERSON_NAME]" at bounding box center [176, 264] width 129 height 19
type input "j"
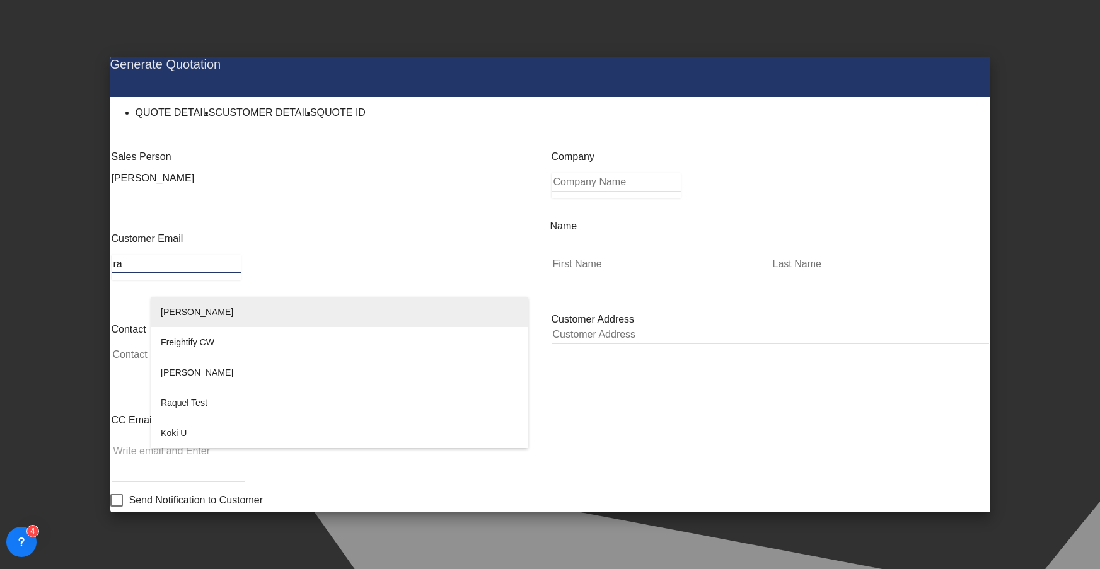
type input "ra"
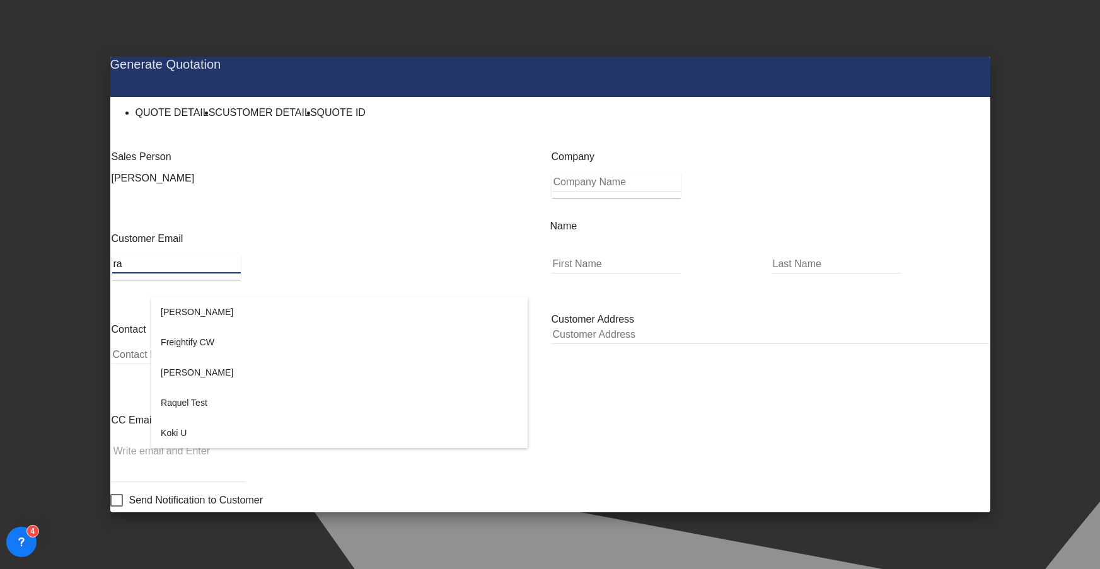
drag, startPoint x: 205, startPoint y: 316, endPoint x: 218, endPoint y: 342, distance: 29.0
click at [205, 315] on div "[PERSON_NAME] Gopal kmgaro ra @[DOMAIN_NAME] null" at bounding box center [339, 327] width 357 height 60
type input "Arora Foods"
type input "[EMAIL_ADDRESS][DOMAIN_NAME]"
type input "[PERSON_NAME]"
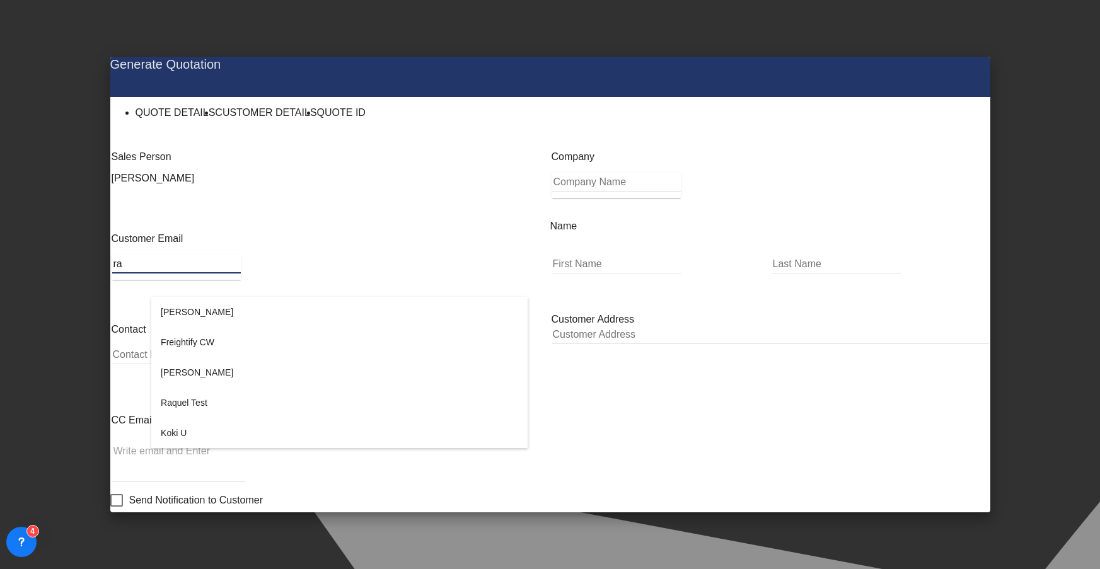
type input "Gopal"
type input "7742833954"
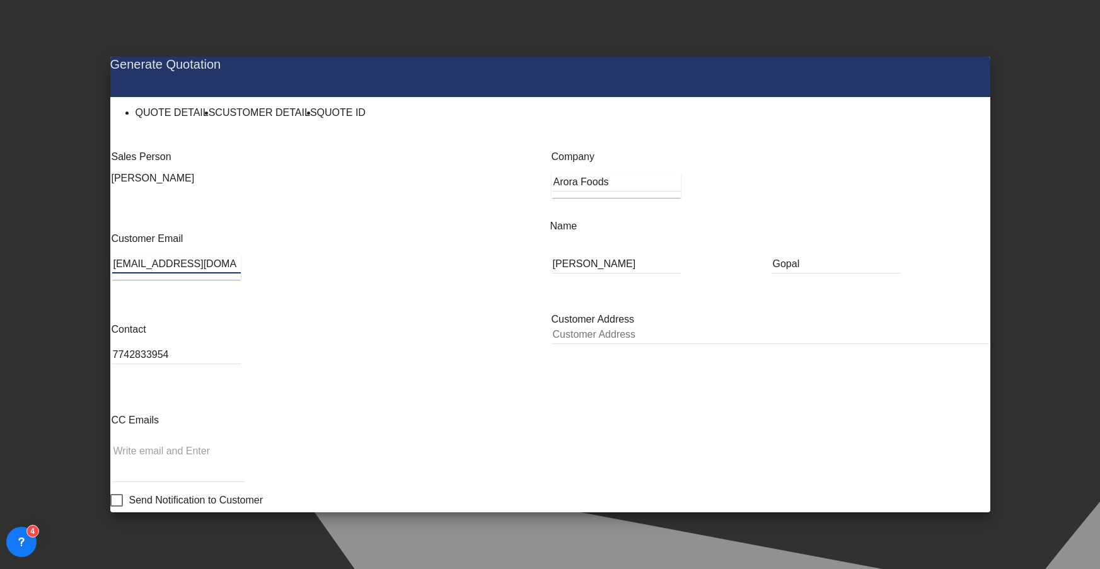
click at [918, 521] on button "Generate Quotation" at bounding box center [929, 532] width 111 height 23
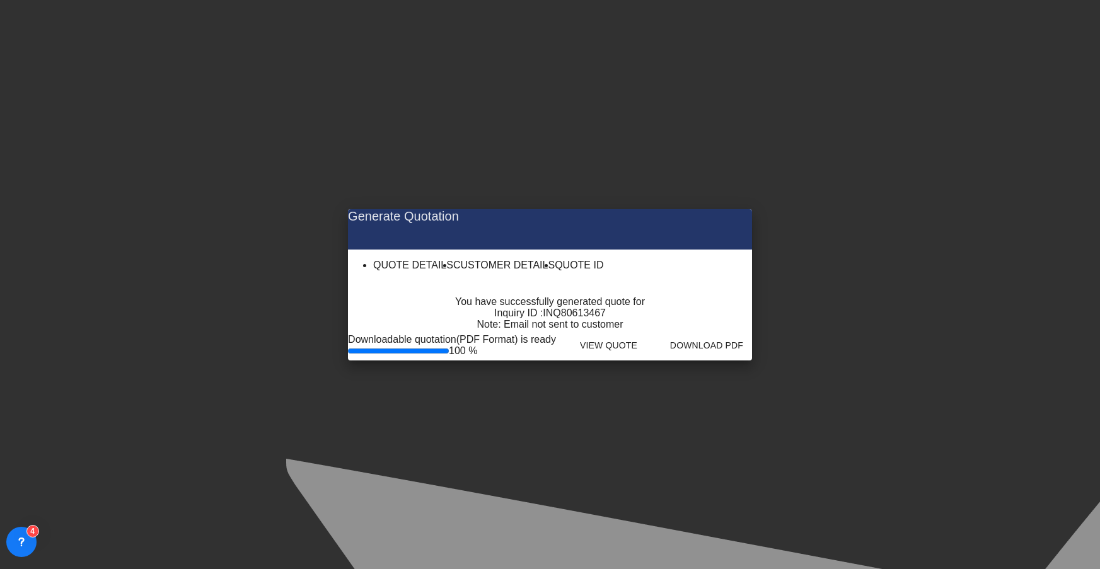
drag, startPoint x: 943, startPoint y: 165, endPoint x: 394, endPoint y: 134, distance: 549.1
click at [739, 209] on md-icon "icon-close fg-AAA8AD cursor m-0" at bounding box center [731, 216] width 15 height 15
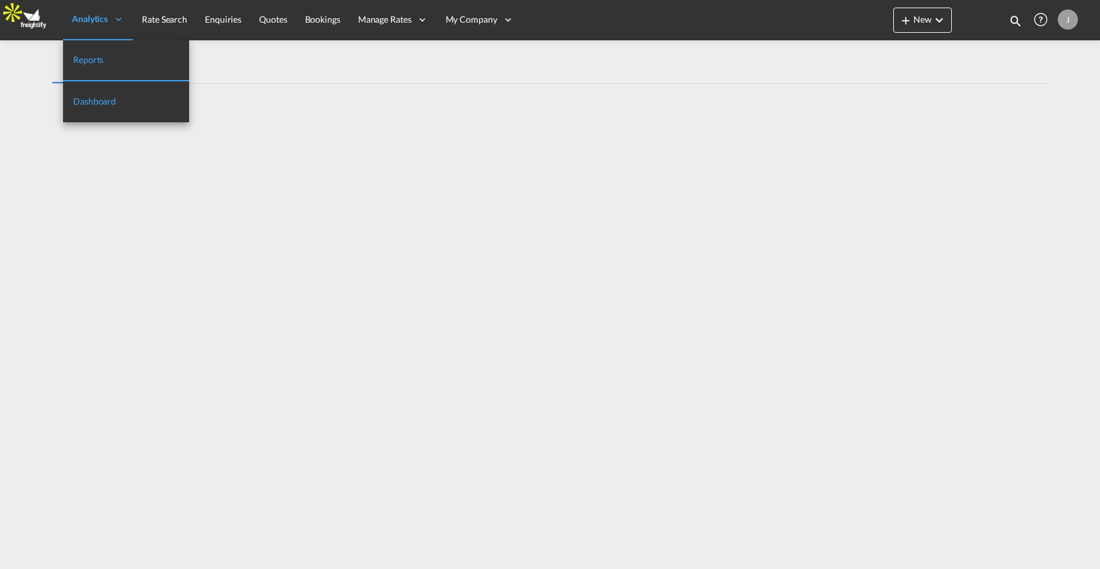
click at [107, 99] on span "Dashboard" at bounding box center [94, 101] width 43 height 11
